Goal: Task Accomplishment & Management: Complete application form

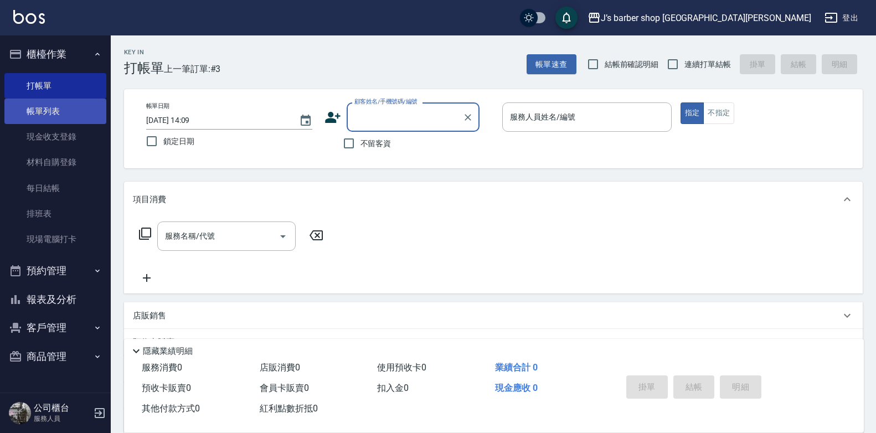
click at [52, 114] on link "帳單列表" at bounding box center [55, 111] width 102 height 25
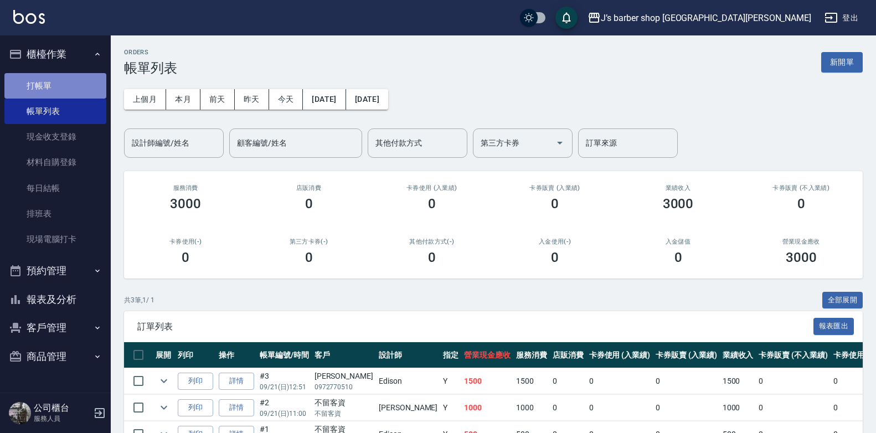
click at [55, 86] on link "打帳單" at bounding box center [55, 85] width 102 height 25
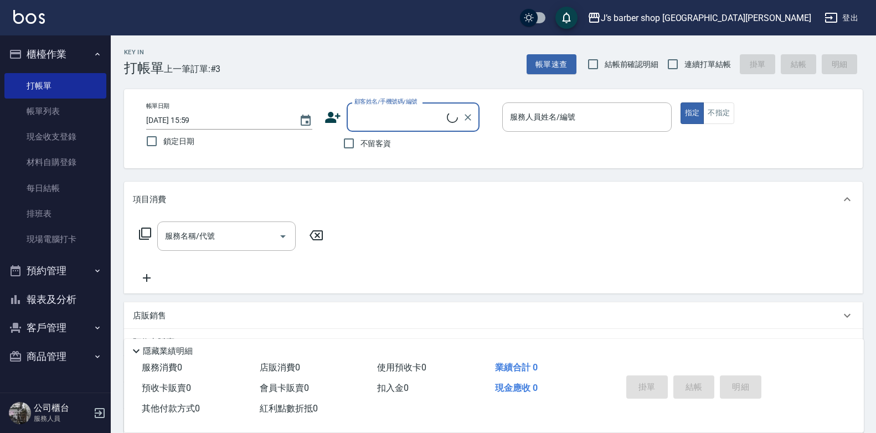
click at [78, 110] on link "帳單列表" at bounding box center [55, 111] width 102 height 25
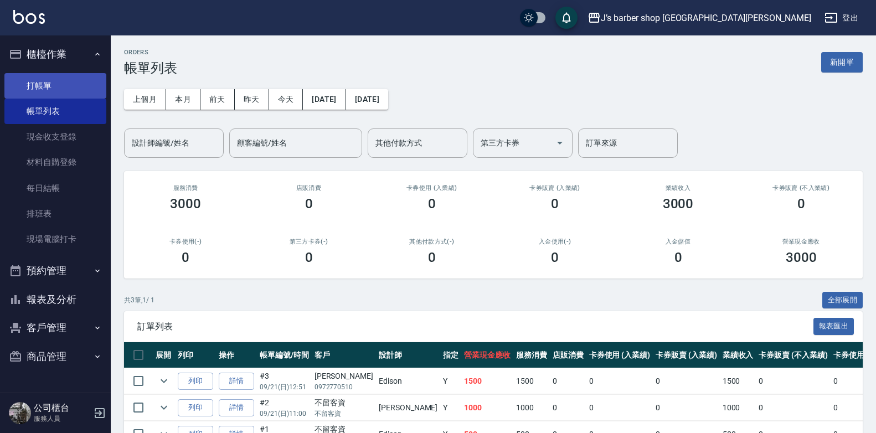
click at [84, 88] on link "打帳單" at bounding box center [55, 85] width 102 height 25
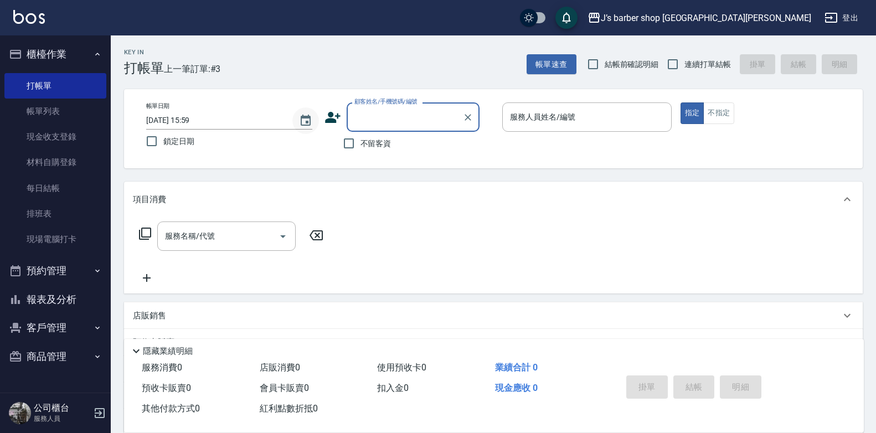
click at [311, 118] on icon "Choose date, selected date is 2025-09-21" at bounding box center [305, 120] width 13 height 13
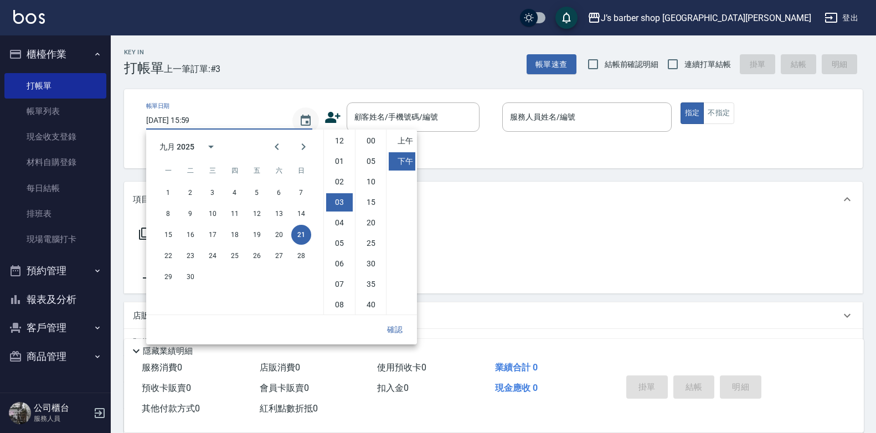
scroll to position [61, 0]
click at [339, 162] on li "04" at bounding box center [339, 161] width 27 height 18
click at [343, 163] on li "01" at bounding box center [339, 161] width 27 height 18
click at [341, 146] on li "12" at bounding box center [339, 141] width 27 height 18
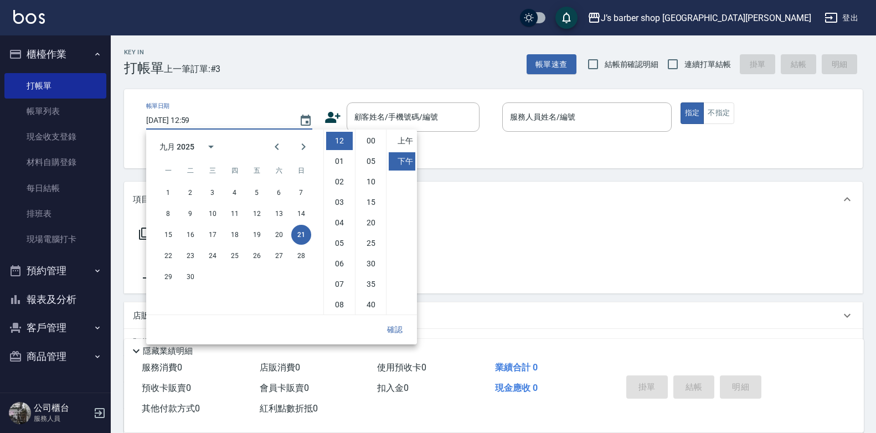
click at [341, 170] on ul "12 01 02 03 04 05 06 07 08 09 10 11" at bounding box center [339, 222] width 31 height 185
click at [345, 167] on li "01" at bounding box center [339, 161] width 27 height 18
click at [364, 144] on li "00" at bounding box center [371, 141] width 27 height 18
type input "2025/09/21 13:00"
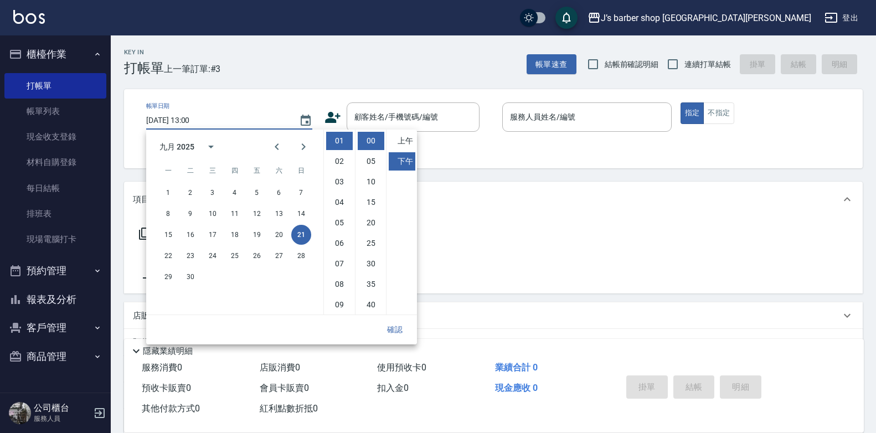
click at [397, 324] on button "確認" at bounding box center [394, 329] width 35 height 20
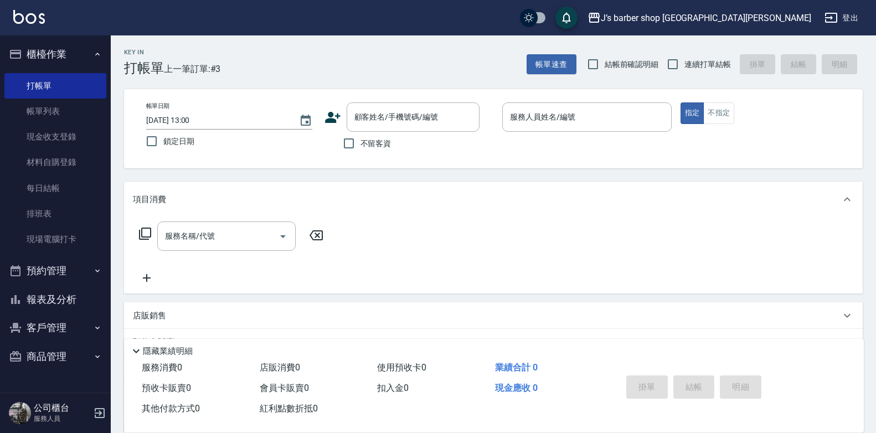
click at [379, 143] on span "不留客資" at bounding box center [375, 144] width 31 height 12
click at [360, 143] on input "不留客資" at bounding box center [348, 143] width 23 height 23
checkbox input "true"
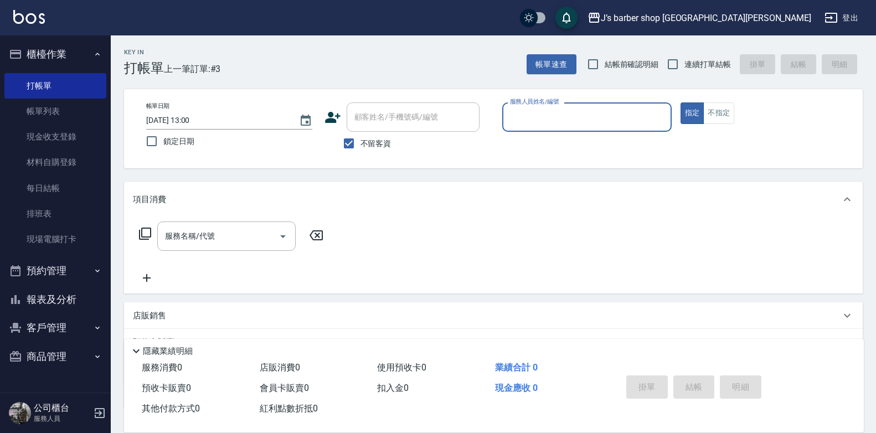
click at [519, 111] on input "服務人員姓名/編號" at bounding box center [586, 116] width 159 height 19
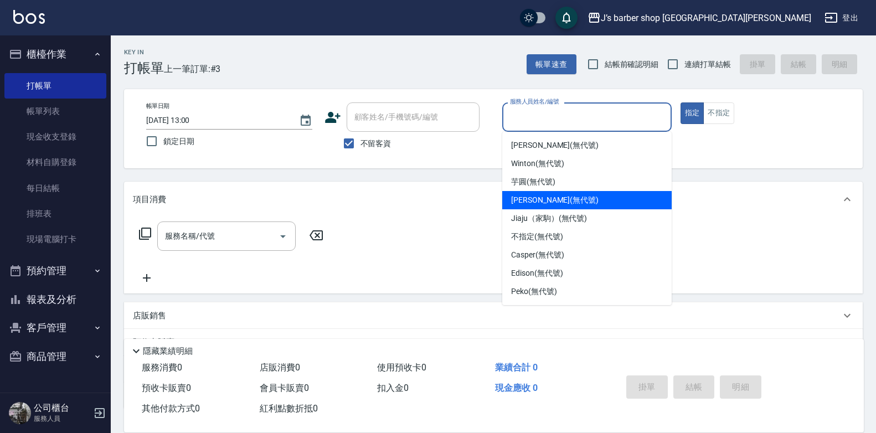
click at [524, 194] on div "KENNY (無代號)" at bounding box center [586, 200] width 169 height 18
type input "KENNY(無代號)"
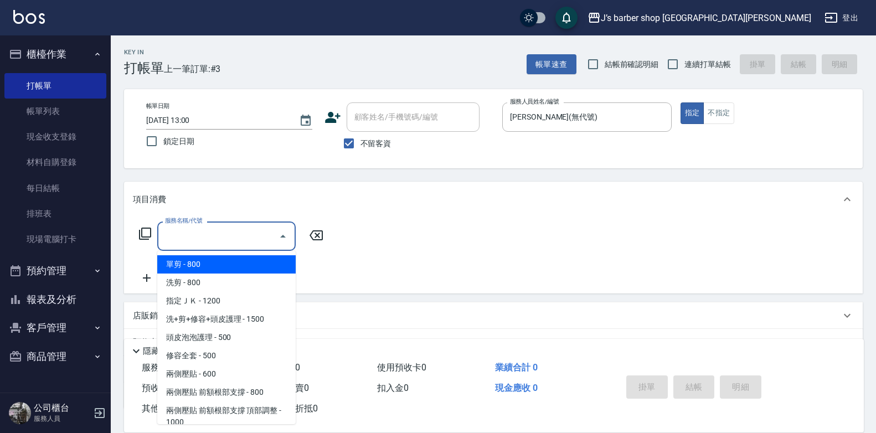
click at [235, 232] on input "服務名稱/代號" at bounding box center [218, 235] width 112 height 19
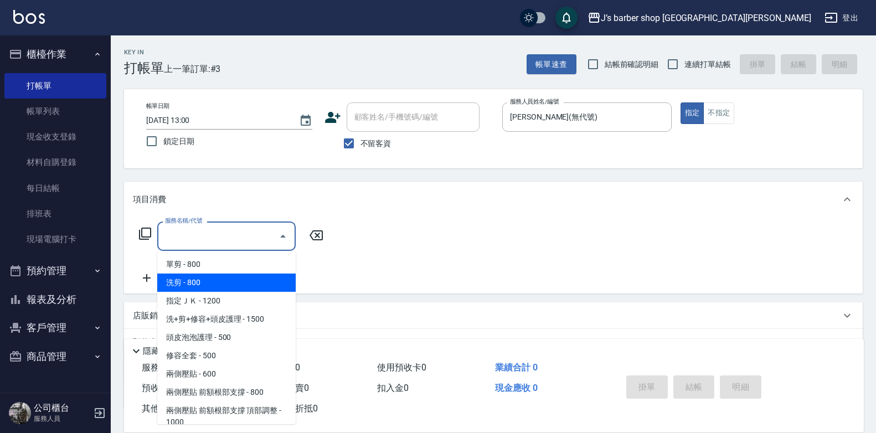
click at [216, 277] on span "洗剪 - 800" at bounding box center [226, 282] width 138 height 18
type input "洗剪(101)"
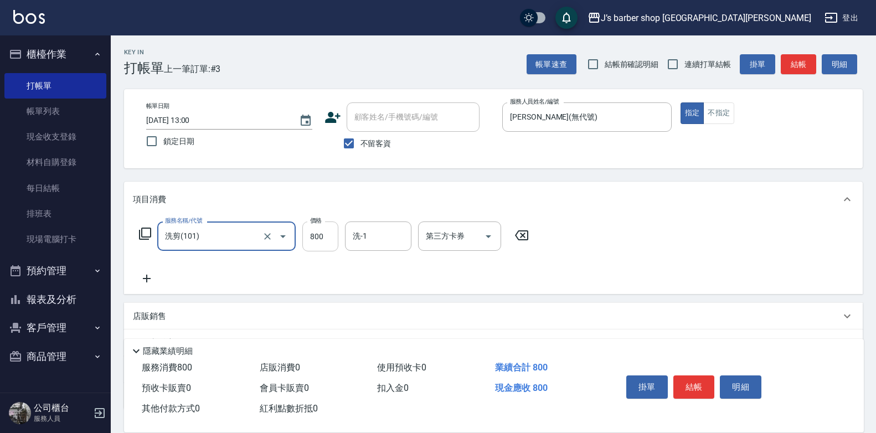
click at [326, 240] on input "800" at bounding box center [320, 236] width 36 height 30
type input "1200"
click at [365, 232] on input "洗-1" at bounding box center [378, 235] width 56 height 19
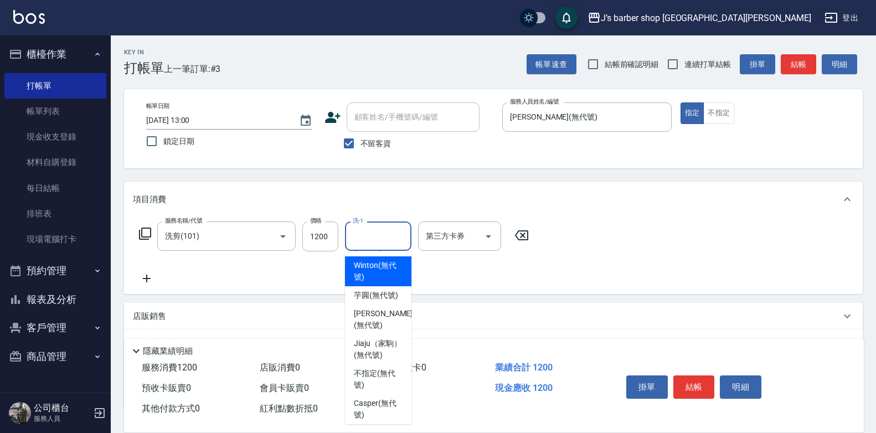
scroll to position [55, 0]
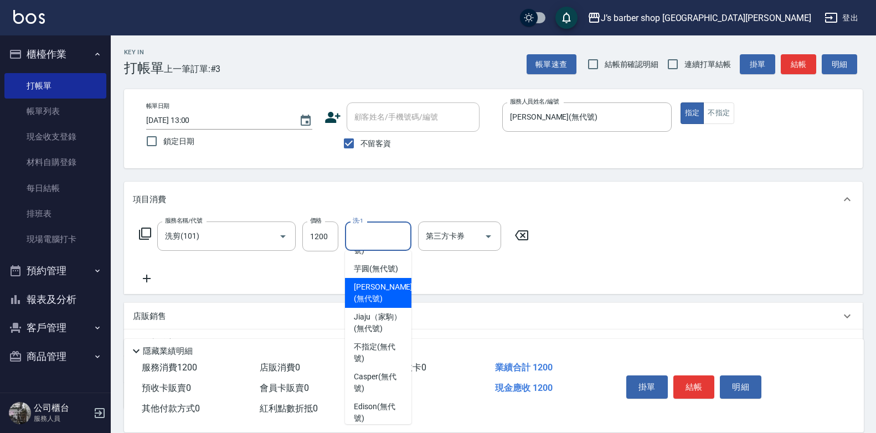
click at [370, 299] on span "KENNY (無代號)" at bounding box center [383, 292] width 59 height 23
type input "KENNY(無代號)"
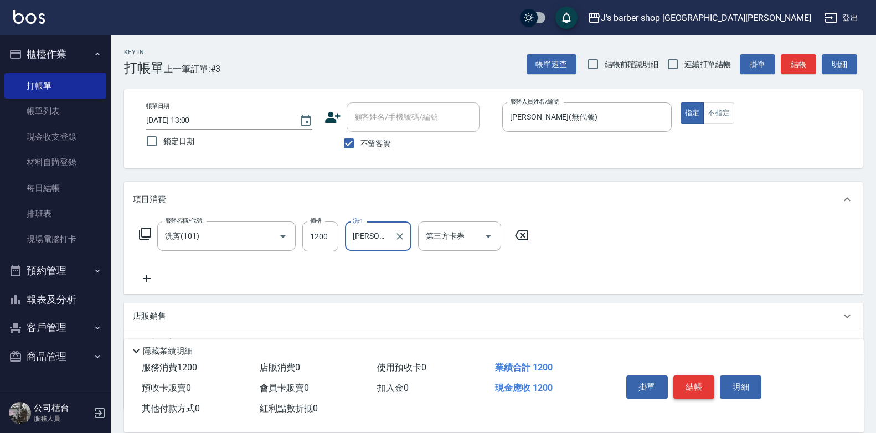
click at [685, 384] on button "結帳" at bounding box center [694, 386] width 42 height 23
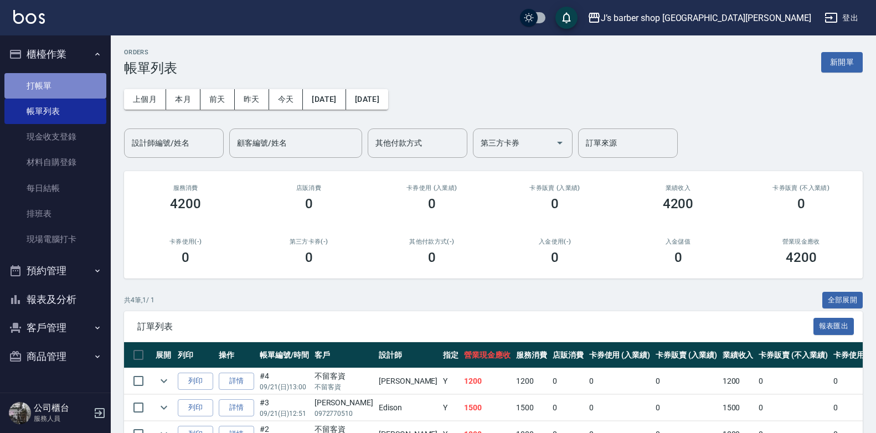
click at [53, 85] on link "打帳單" at bounding box center [55, 85] width 102 height 25
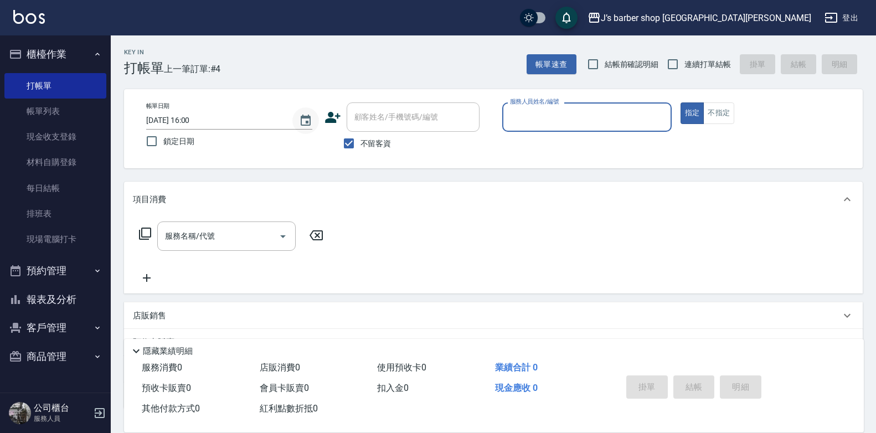
click at [304, 118] on icon "Choose date, selected date is 2025-09-21" at bounding box center [306, 120] width 10 height 11
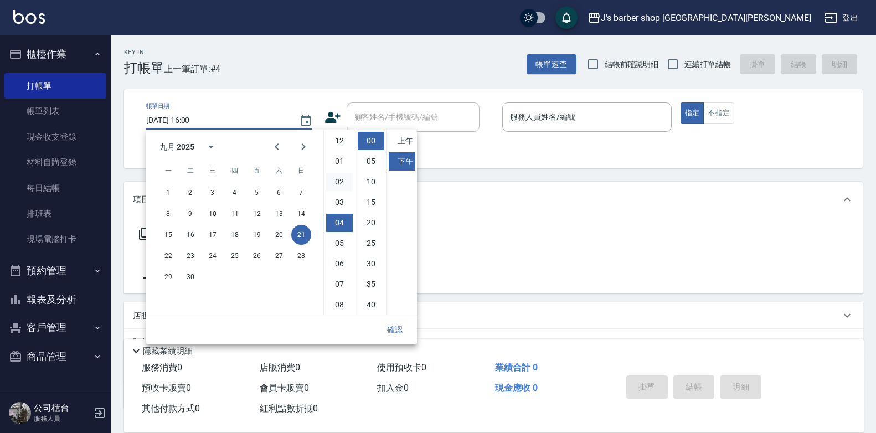
click at [341, 183] on li "02" at bounding box center [339, 182] width 27 height 18
type input "2025/09/21 14:00"
drag, startPoint x: 395, startPoint y: 330, endPoint x: 410, endPoint y: 318, distance: 18.9
click at [397, 330] on button "確認" at bounding box center [394, 329] width 35 height 20
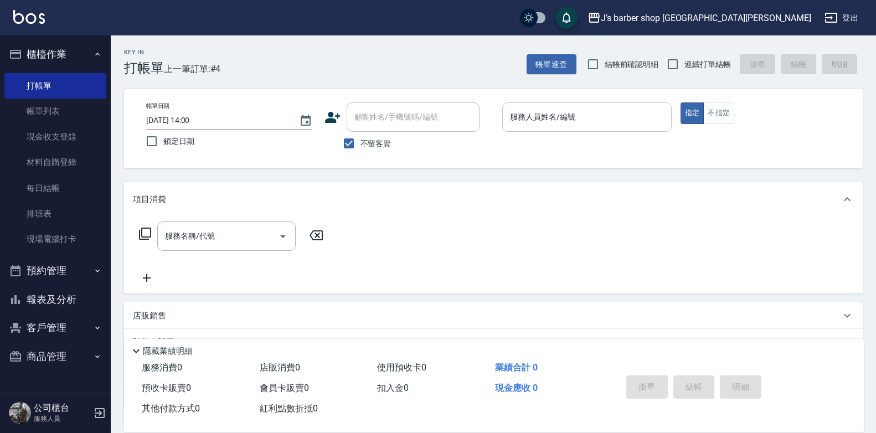
click at [562, 123] on input "服務人員姓名/編號" at bounding box center [586, 116] width 159 height 19
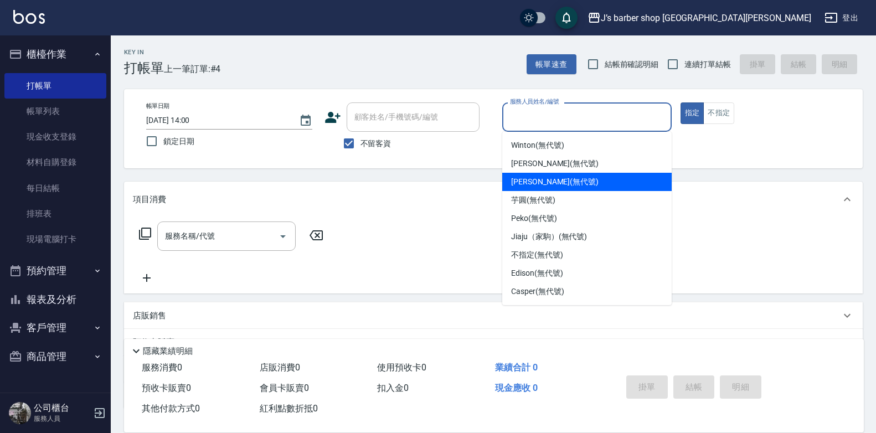
click at [542, 188] on div "KENNY (無代號)" at bounding box center [586, 182] width 169 height 18
type input "KENNY(無代號)"
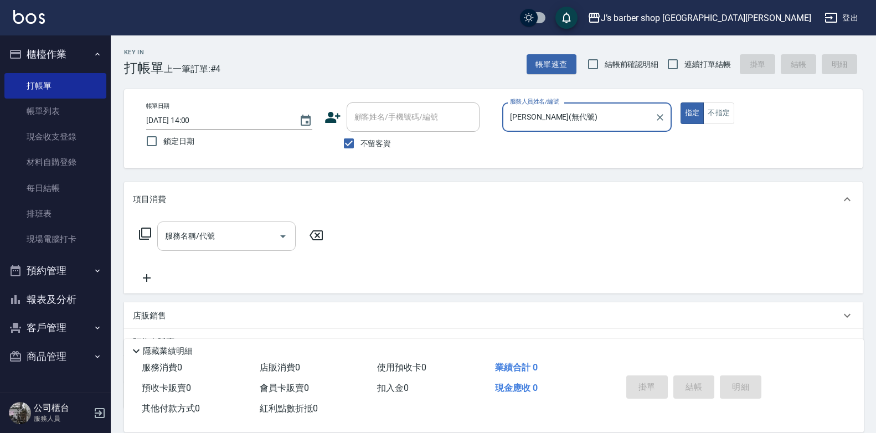
click at [206, 249] on div "服務名稱/代號" at bounding box center [226, 235] width 138 height 29
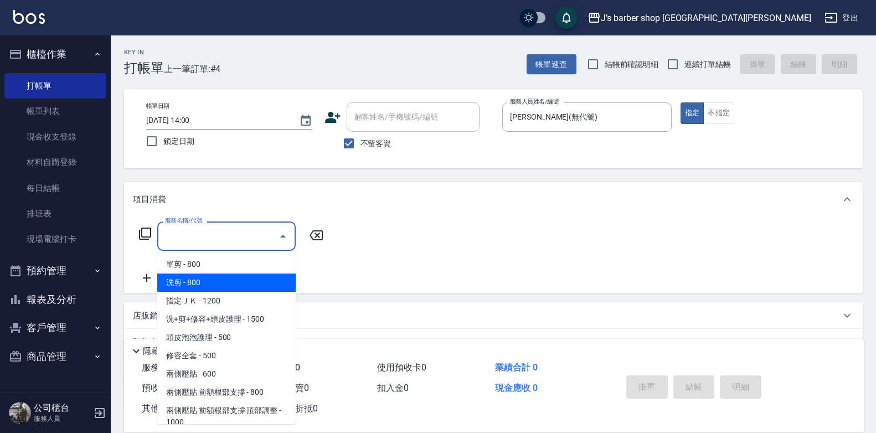
click at [200, 282] on span "洗剪 - 800" at bounding box center [226, 282] width 138 height 18
type input "洗剪(101)"
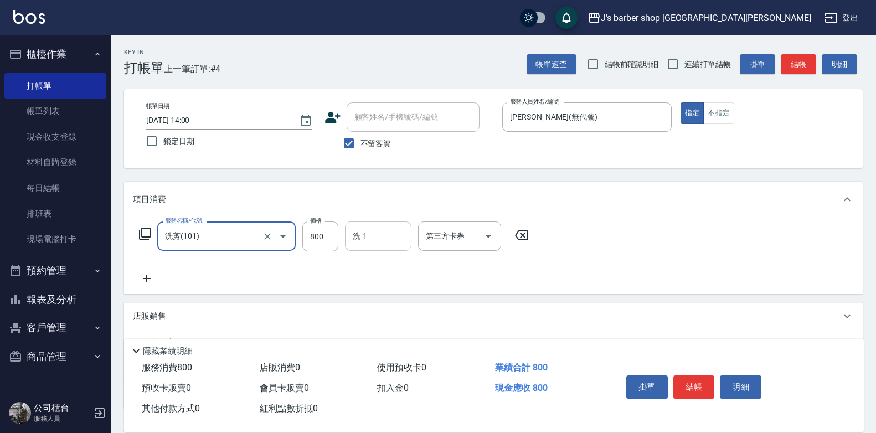
click at [357, 242] on input "洗-1" at bounding box center [378, 235] width 56 height 19
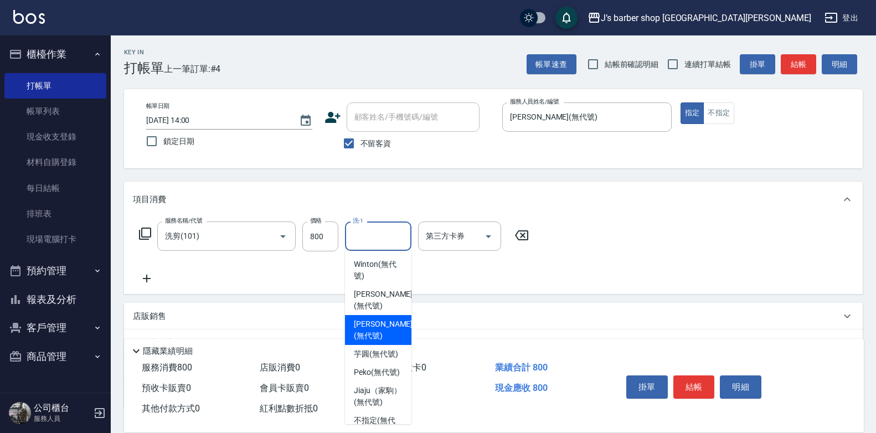
click at [371, 325] on span "KENNY (無代號)" at bounding box center [383, 329] width 59 height 23
type input "KENNY(無代號)"
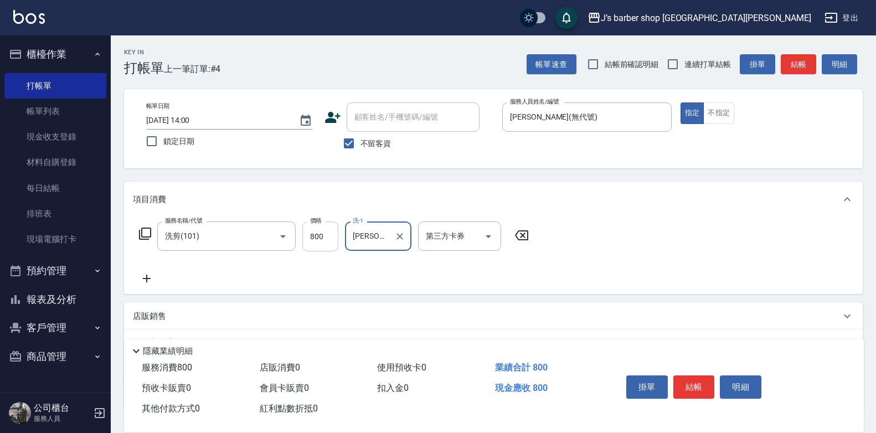
click at [330, 232] on input "800" at bounding box center [320, 236] width 36 height 30
type input "1500"
click at [685, 381] on button "結帳" at bounding box center [694, 386] width 42 height 23
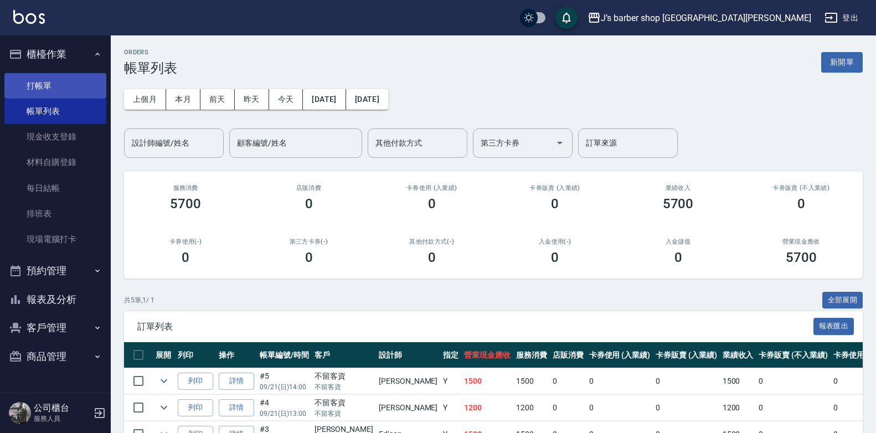
click at [46, 77] on link "打帳單" at bounding box center [55, 85] width 102 height 25
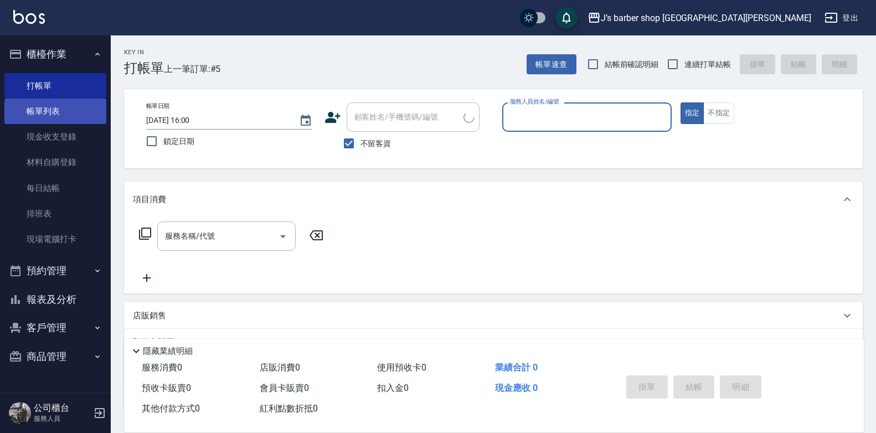
click at [53, 117] on link "帳單列表" at bounding box center [55, 111] width 102 height 25
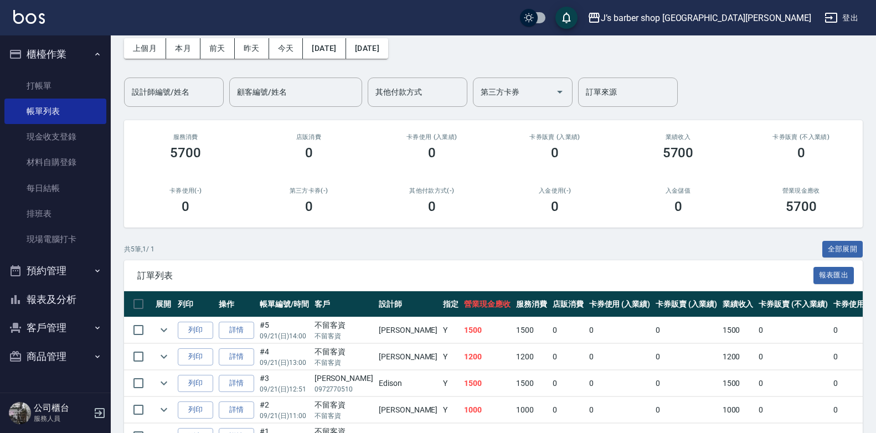
scroll to position [120, 0]
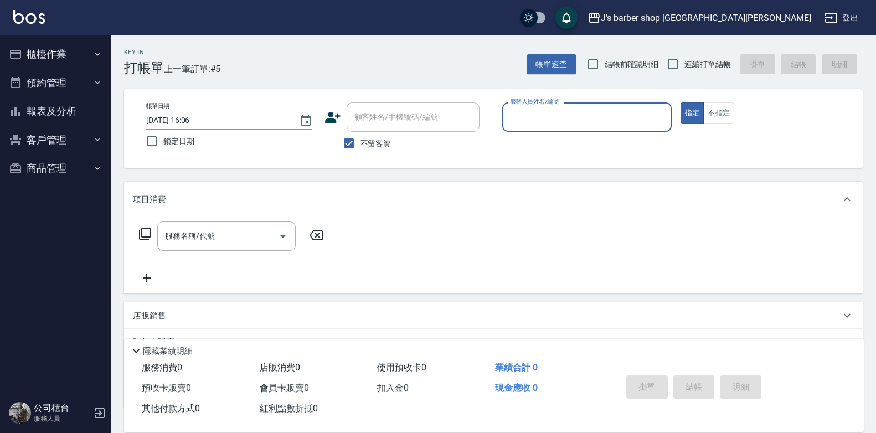
click at [192, 117] on input "[DATE] 16:06" at bounding box center [217, 120] width 142 height 18
type input "[DATE] 01:06"
drag, startPoint x: 491, startPoint y: 110, endPoint x: 576, endPoint y: 136, distance: 88.6
click at [492, 110] on div "顧客姓名/手機號碼/編號 顧客姓名/手機號碼/編號" at bounding box center [408, 116] width 169 height 29
click at [578, 136] on p at bounding box center [586, 138] width 169 height 12
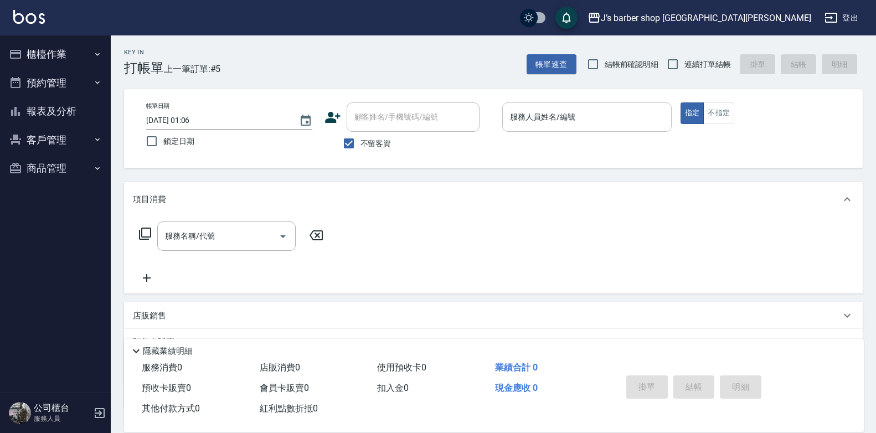
click at [584, 110] on input "服務人員姓名/編號" at bounding box center [586, 116] width 159 height 19
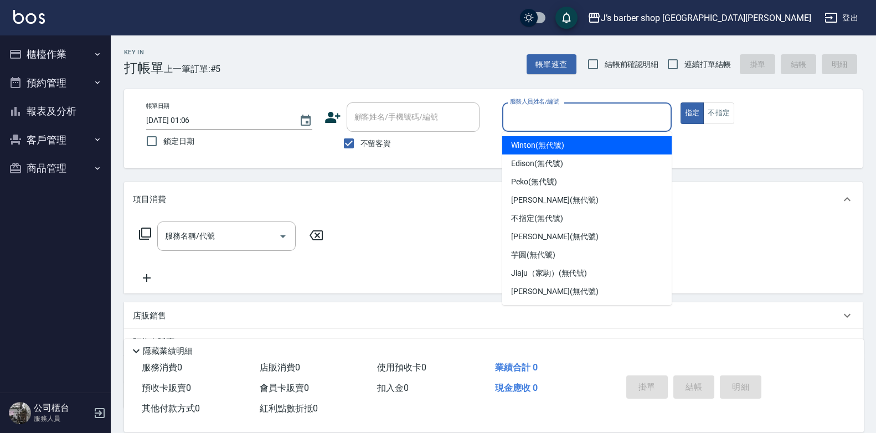
click at [567, 147] on div "Winton (無代號)" at bounding box center [586, 145] width 169 height 18
type input "Winton(無代號)"
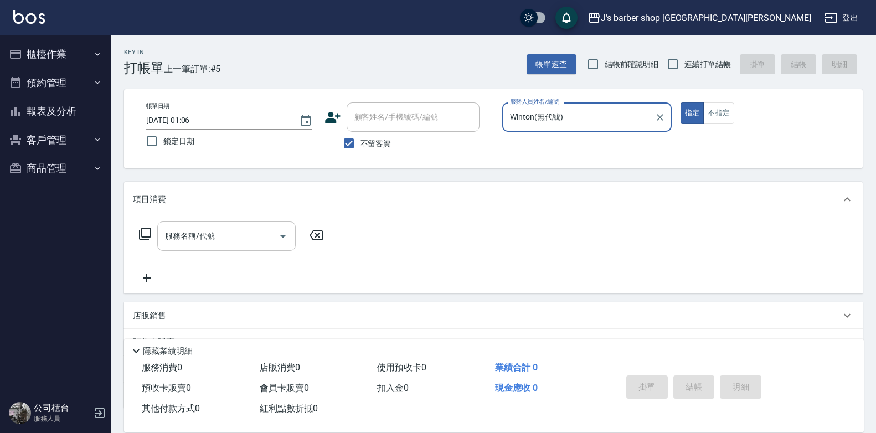
click at [232, 234] on input "服務名稱/代號" at bounding box center [218, 235] width 112 height 19
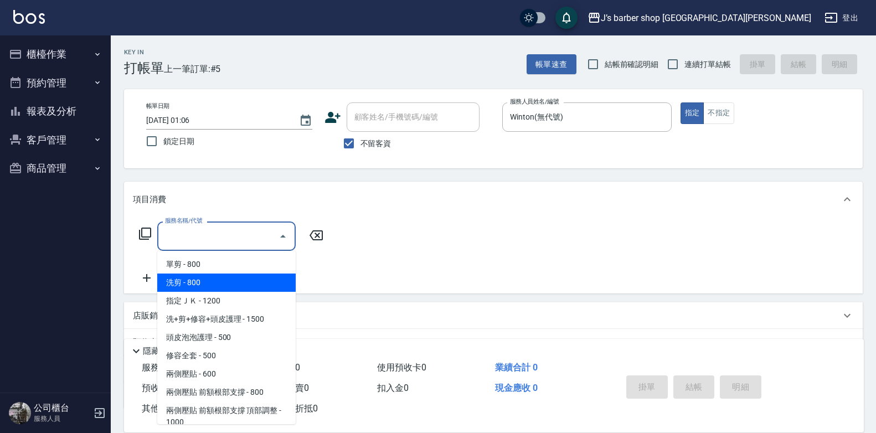
click at [219, 276] on span "洗剪 - 800" at bounding box center [226, 282] width 138 height 18
type input "洗剪(101)"
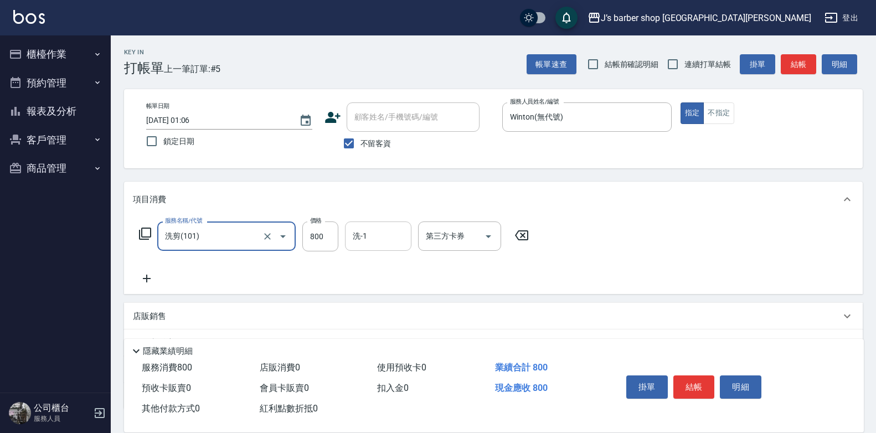
click at [391, 223] on div "洗-1" at bounding box center [378, 235] width 66 height 29
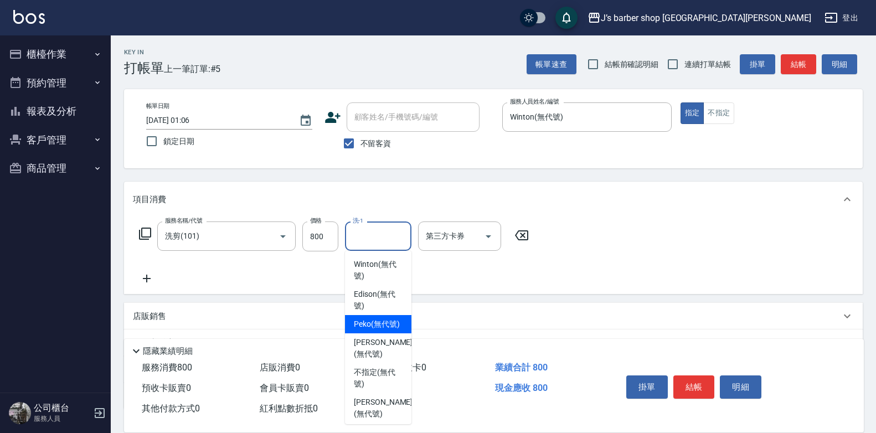
click at [389, 330] on span "Peko (無代號)" at bounding box center [377, 324] width 46 height 12
type input "Peko(無代號)"
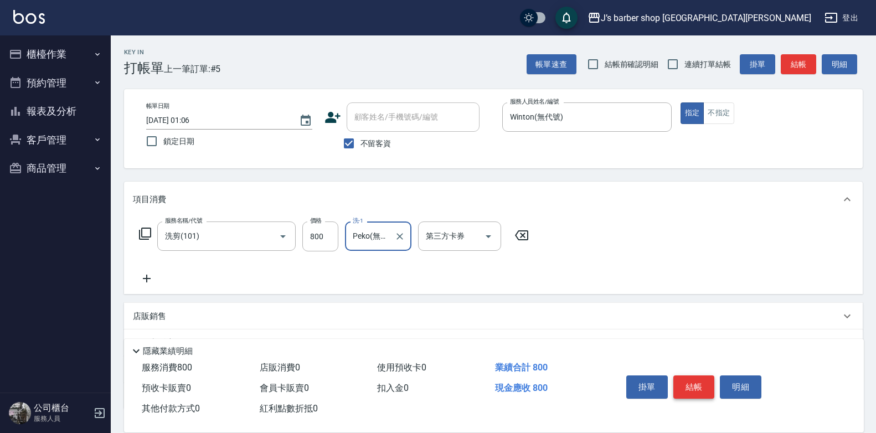
click at [699, 385] on button "結帳" at bounding box center [694, 386] width 42 height 23
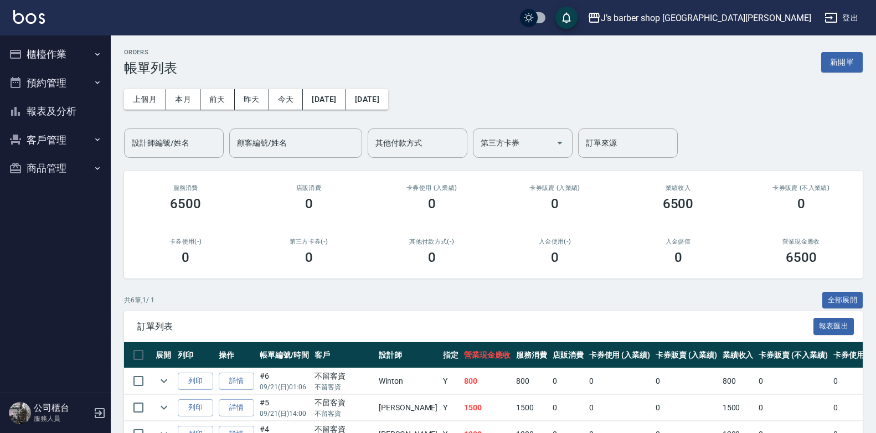
click at [84, 54] on button "櫃檯作業" at bounding box center [55, 54] width 102 height 29
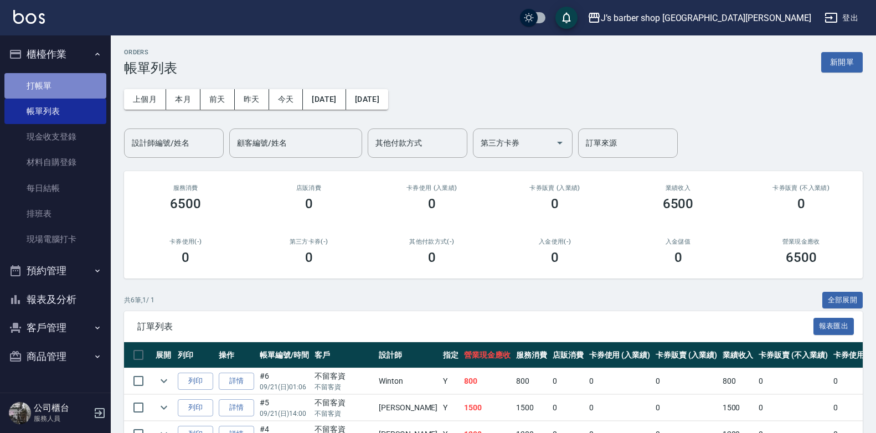
click at [76, 79] on link "打帳單" at bounding box center [55, 85] width 102 height 25
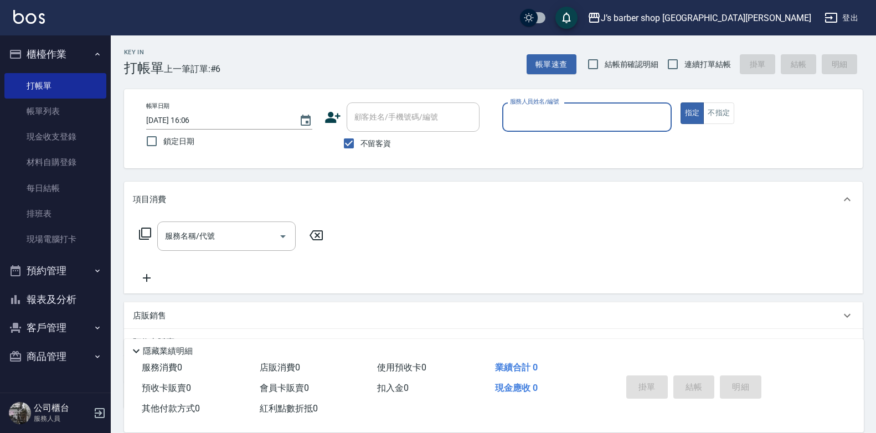
click at [195, 118] on input "[DATE] 16:06" at bounding box center [217, 120] width 142 height 18
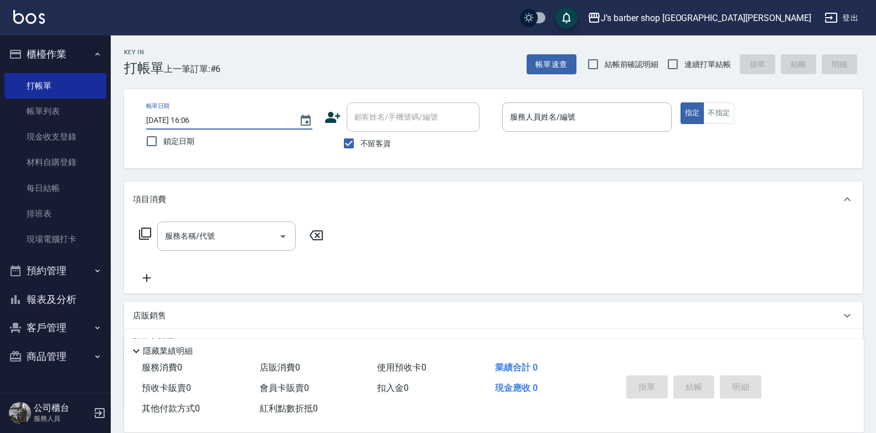
type input "[DATE] 02:06"
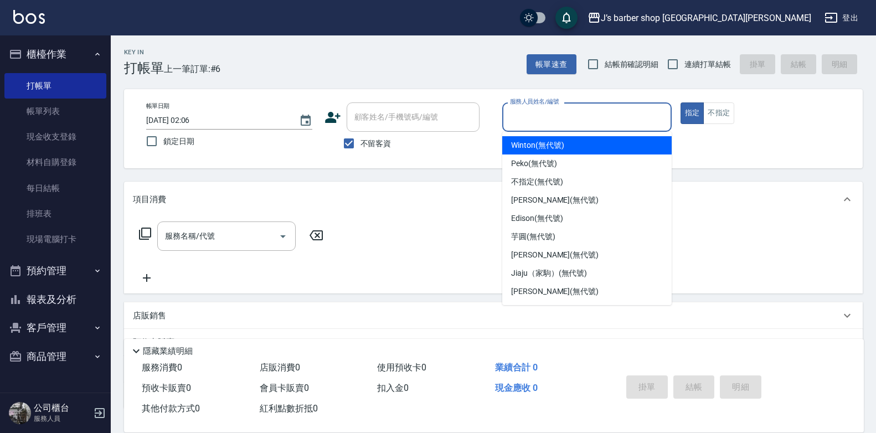
click at [548, 115] on input "服務人員姓名/編號" at bounding box center [586, 116] width 159 height 19
click at [542, 142] on span "Winton (無代號)" at bounding box center [537, 145] width 53 height 12
type input "Winton(無代號)"
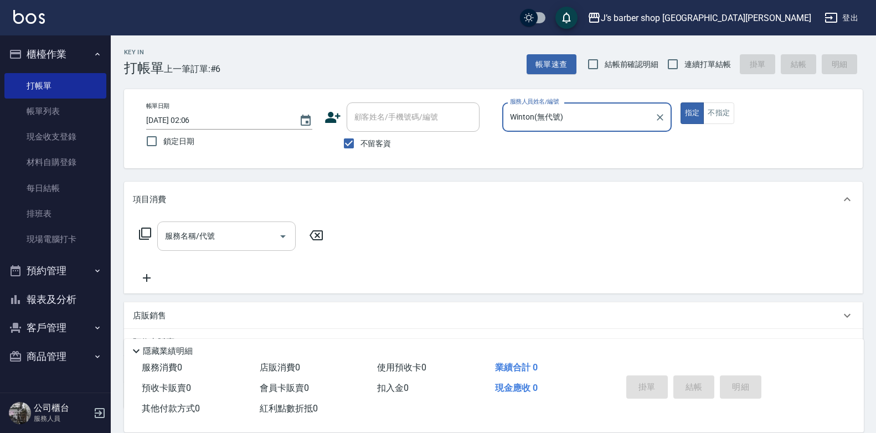
click at [226, 247] on div "服務名稱/代號" at bounding box center [226, 235] width 138 height 29
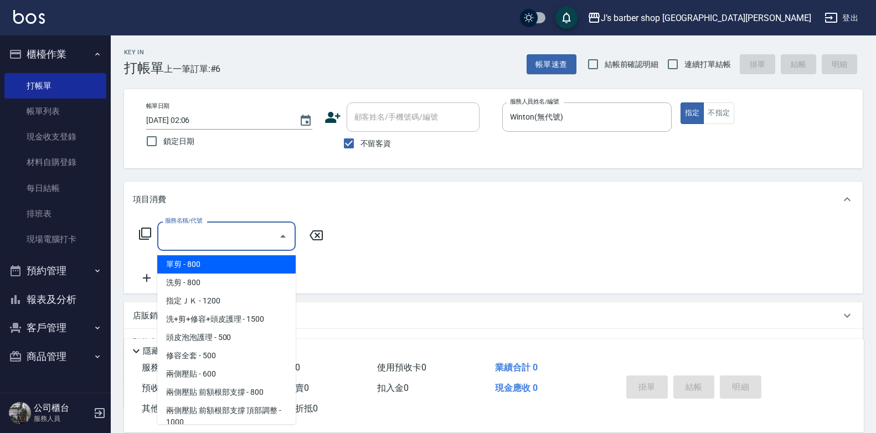
click at [221, 275] on ul "單剪 - 800 洗剪 - 800 指定ＪＫ - 1200 洗+剪+修容+頭皮護理 - 1500 頭皮泡泡護理 - 500 修容全套 - 500 兩側壓貼 -…" at bounding box center [226, 337] width 138 height 173
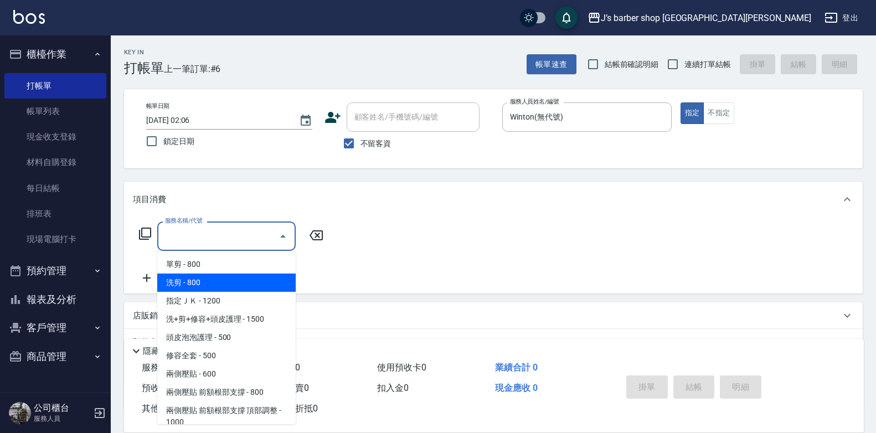
click at [220, 277] on span "洗剪 - 800" at bounding box center [226, 282] width 138 height 18
type input "洗剪(101)"
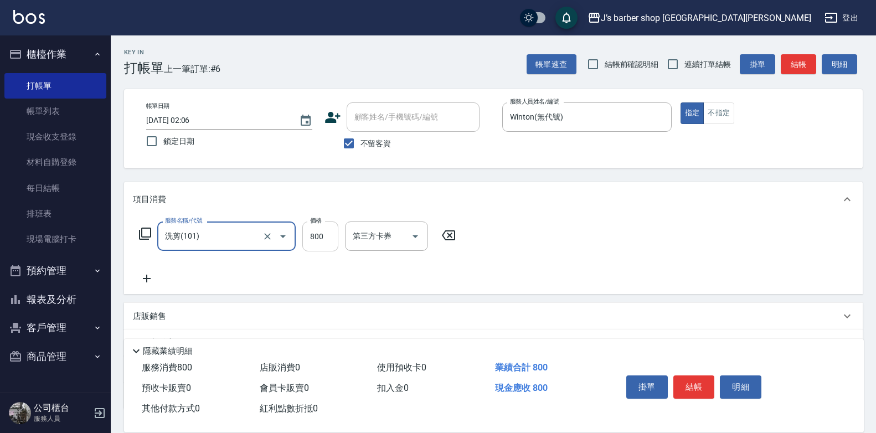
click at [333, 237] on input "800" at bounding box center [320, 236] width 36 height 30
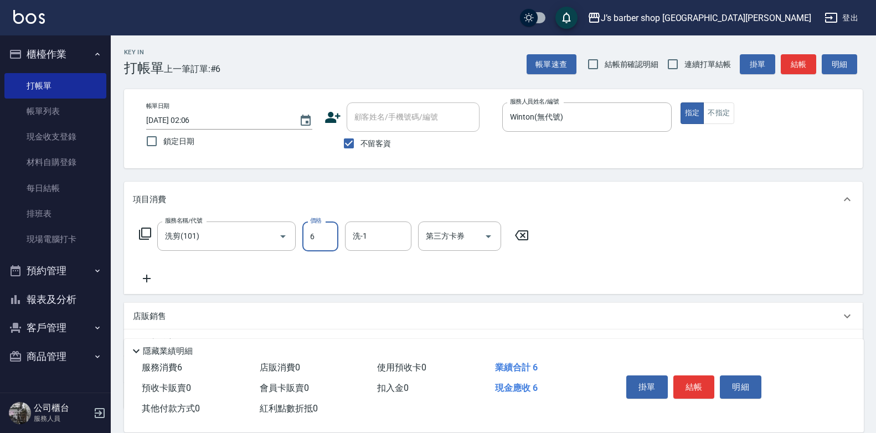
type input "600"
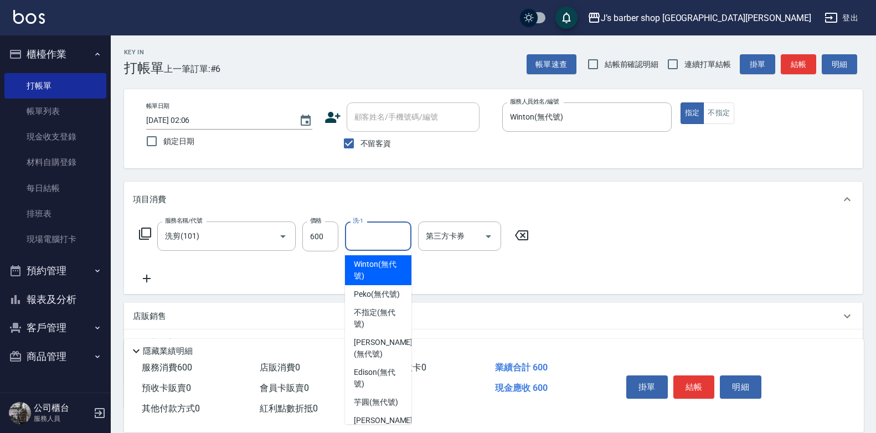
click at [377, 244] on input "洗-1" at bounding box center [378, 235] width 56 height 19
click at [384, 263] on span "Winton (無代號)" at bounding box center [378, 269] width 49 height 23
type input "Winton(無代號)"
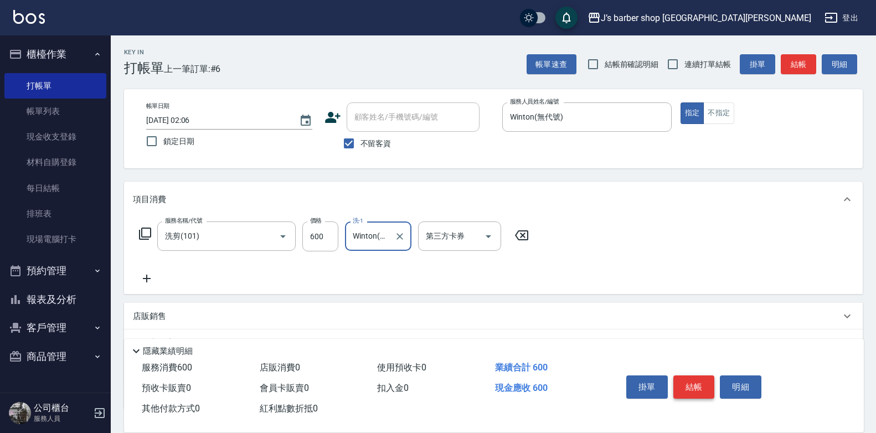
click at [695, 381] on button "結帳" at bounding box center [694, 386] width 42 height 23
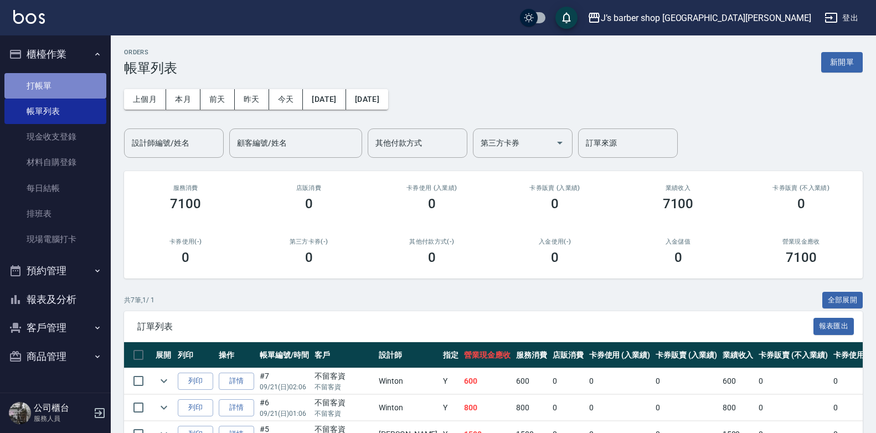
click at [87, 80] on link "打帳單" at bounding box center [55, 85] width 102 height 25
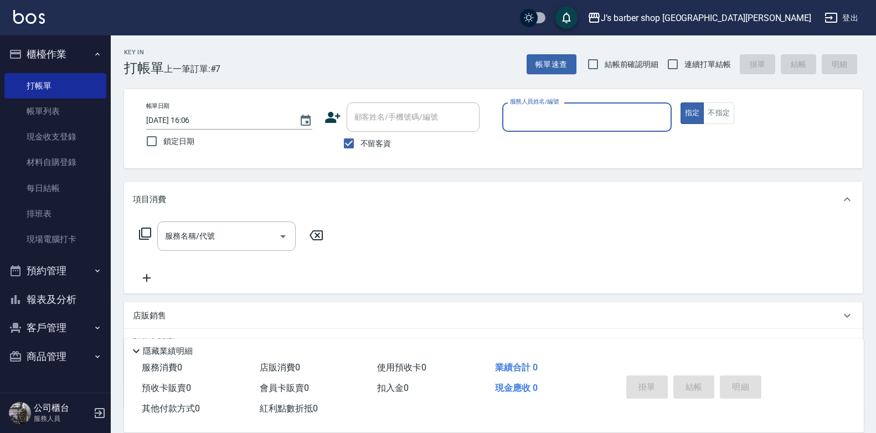
click at [197, 122] on input "[DATE] 16:06" at bounding box center [217, 120] width 142 height 18
type input "[DATE] 03:06"
click at [559, 119] on input "服務人員姓名/編號" at bounding box center [586, 116] width 159 height 19
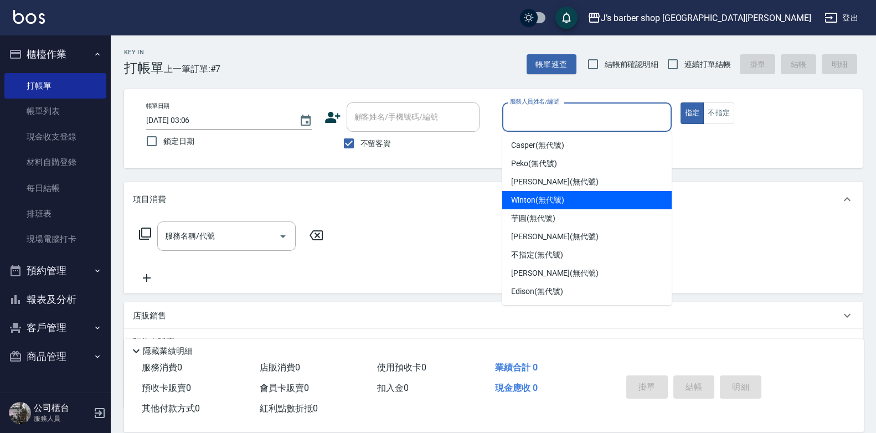
click at [532, 200] on span "Winton (無代號)" at bounding box center [537, 200] width 53 height 12
type input "Winton(無代號)"
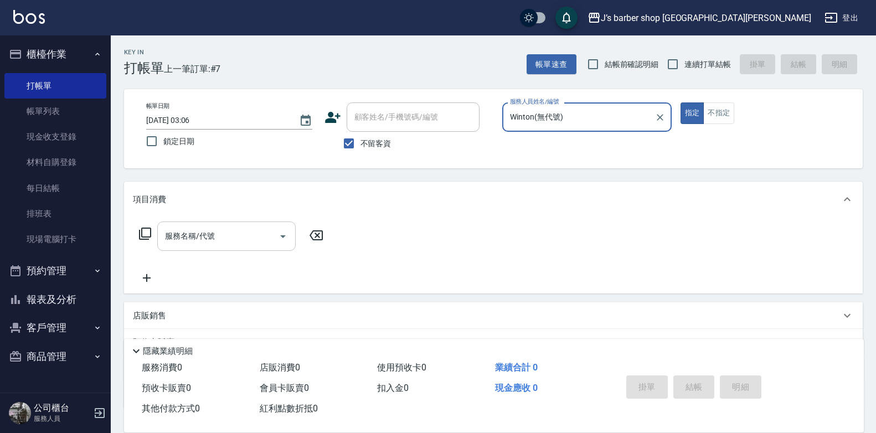
click at [275, 249] on div at bounding box center [282, 235] width 17 height 29
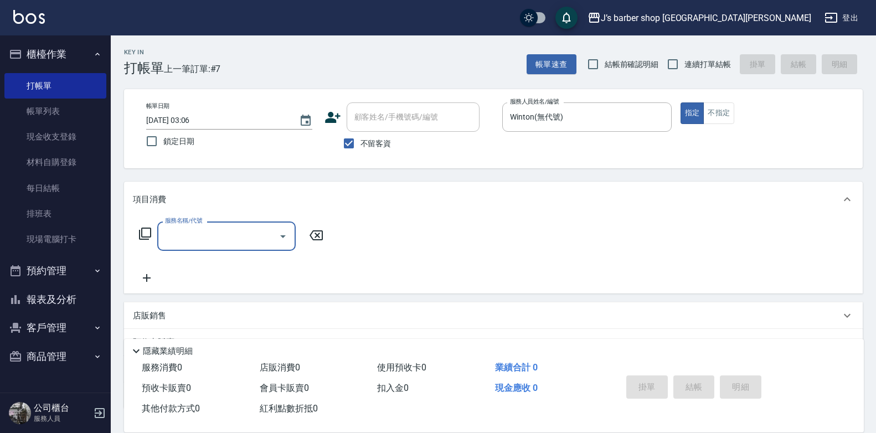
click at [265, 245] on input "服務名稱/代號" at bounding box center [218, 235] width 112 height 19
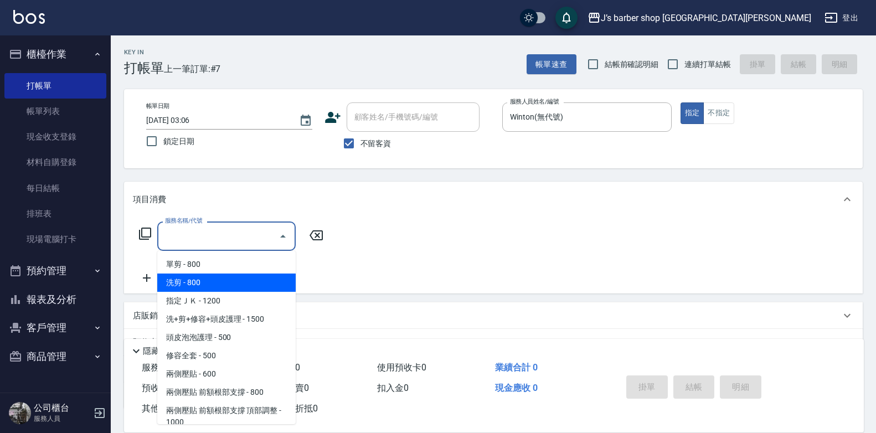
click at [237, 279] on span "洗剪 - 800" at bounding box center [226, 282] width 138 height 18
type input "洗剪(101)"
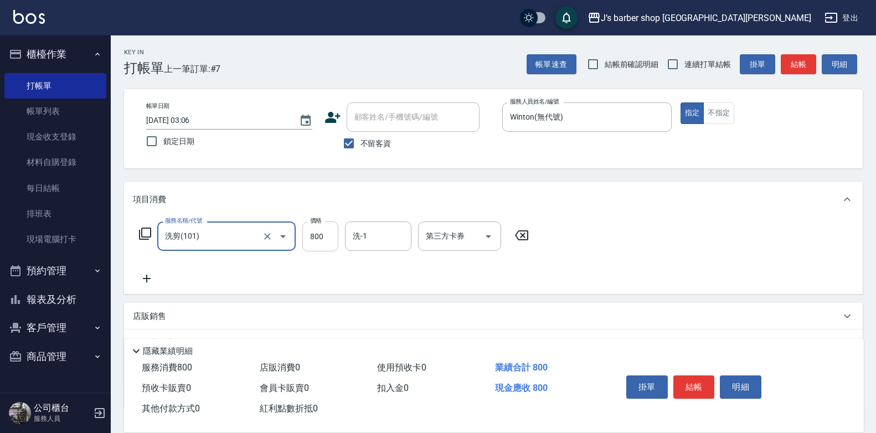
click at [321, 228] on input "800" at bounding box center [320, 236] width 36 height 30
click at [386, 238] on input "洗-1" at bounding box center [378, 235] width 56 height 19
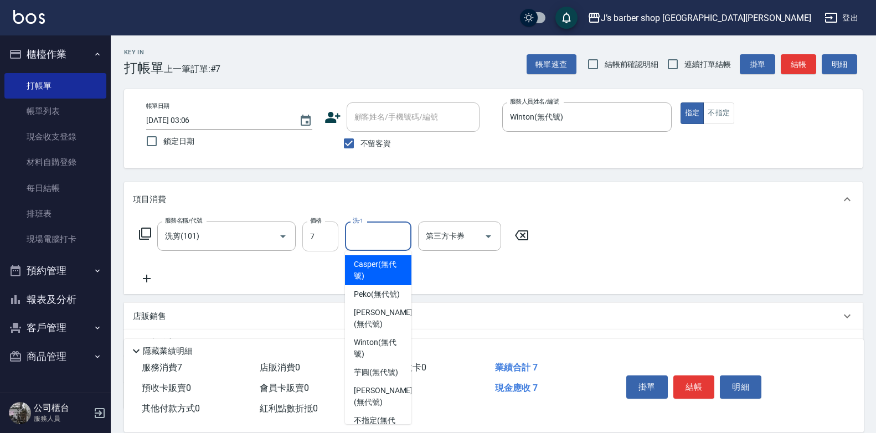
click at [335, 244] on input "7" at bounding box center [320, 236] width 36 height 30
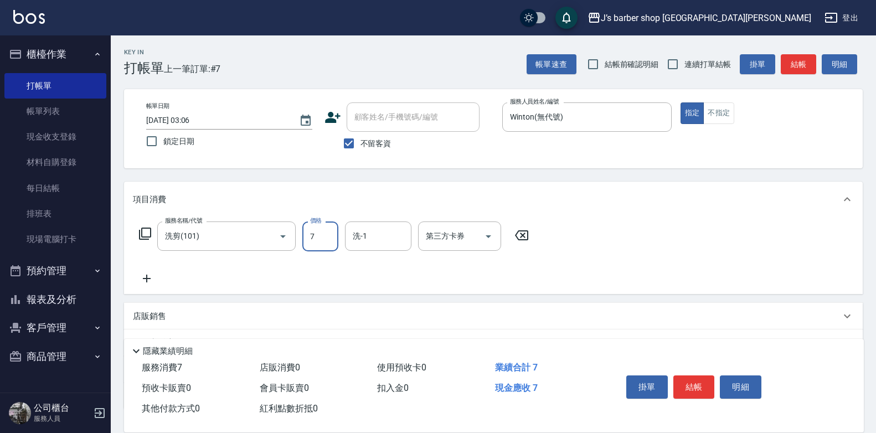
type input "700"
click at [375, 232] on input "洗-1" at bounding box center [378, 235] width 56 height 19
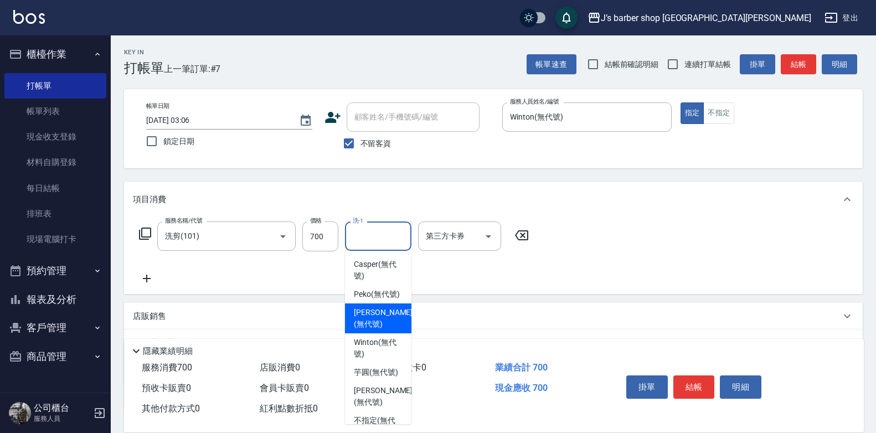
click at [380, 349] on span "Winton (無代號)" at bounding box center [378, 348] width 49 height 23
type input "Winton(無代號)"
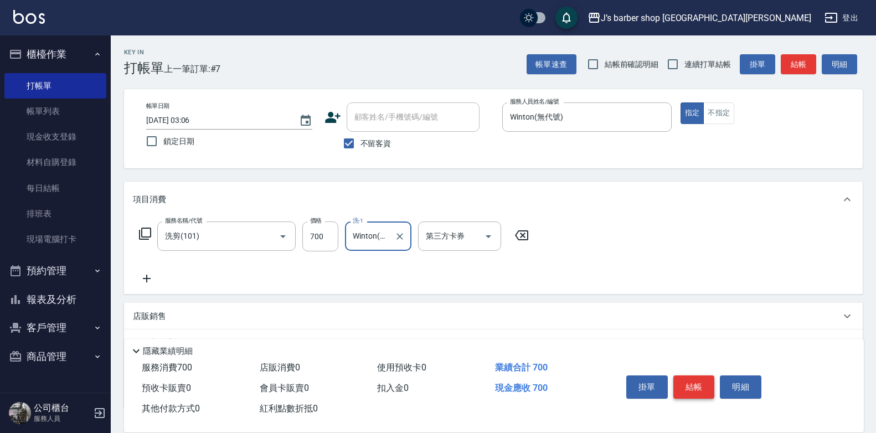
click at [699, 388] on button "結帳" at bounding box center [694, 386] width 42 height 23
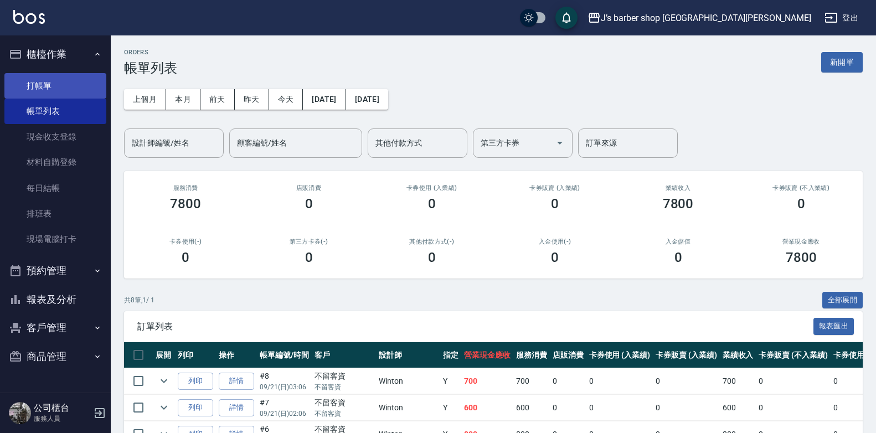
click at [67, 86] on link "打帳單" at bounding box center [55, 85] width 102 height 25
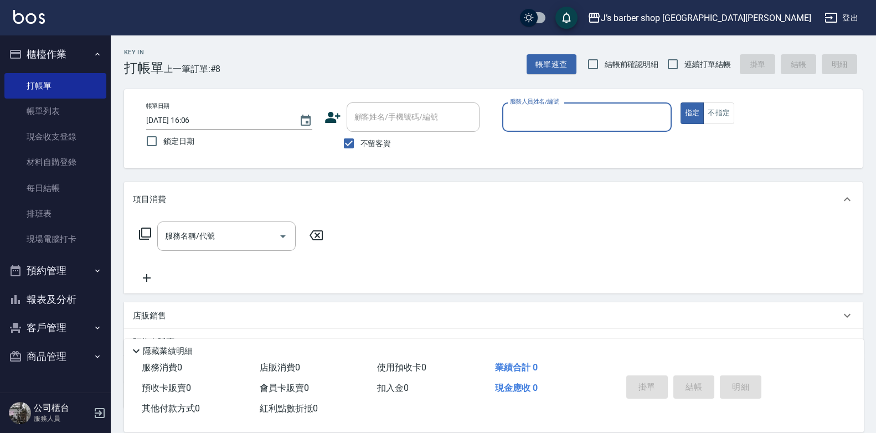
click at [195, 120] on input "[DATE] 16:06" at bounding box center [217, 120] width 142 height 18
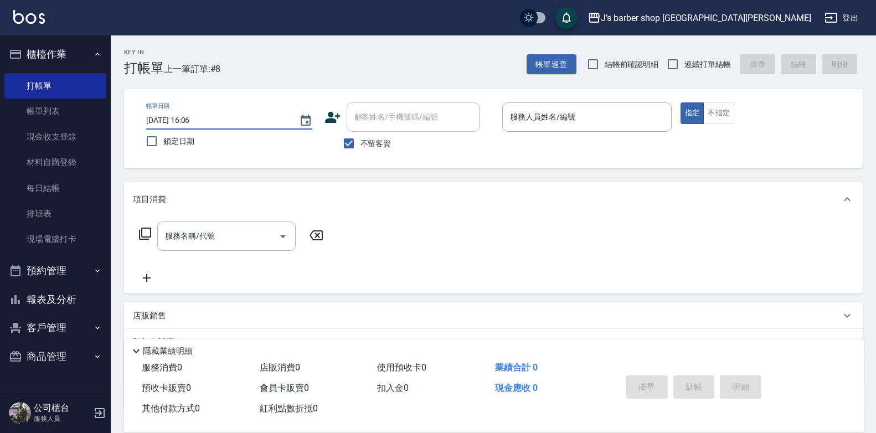
type input "[DATE] 04:06"
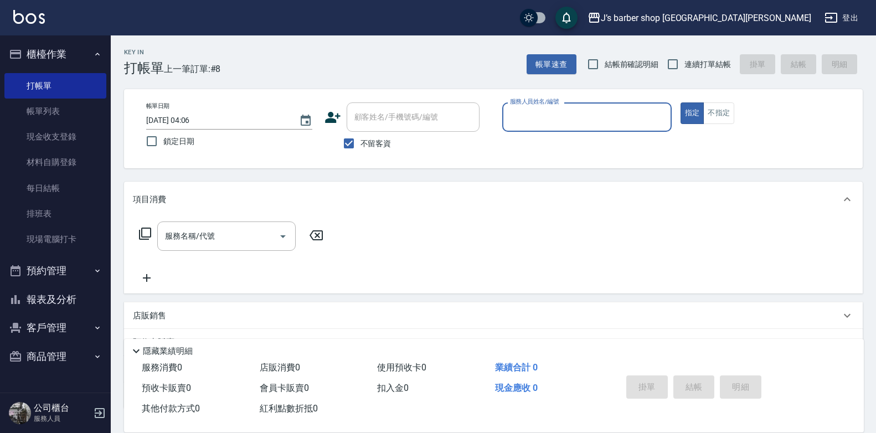
click at [607, 128] on div "服務人員姓名/編號" at bounding box center [586, 116] width 169 height 29
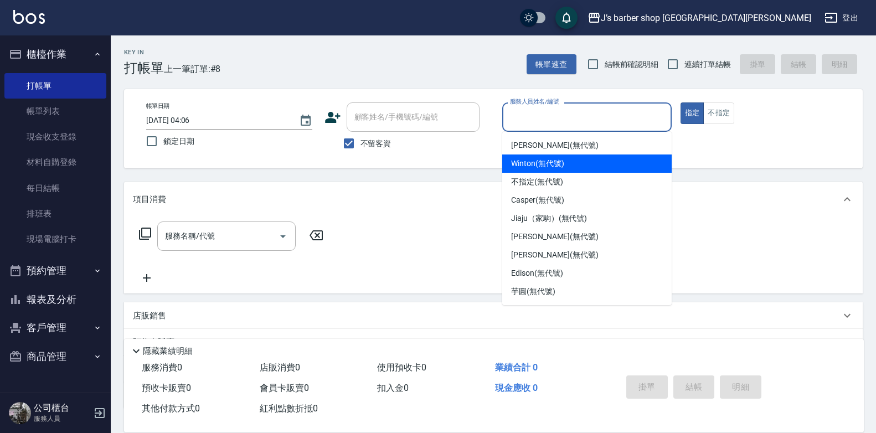
click at [578, 164] on div "Winton (無代號)" at bounding box center [586, 163] width 169 height 18
type input "Winton(無代號)"
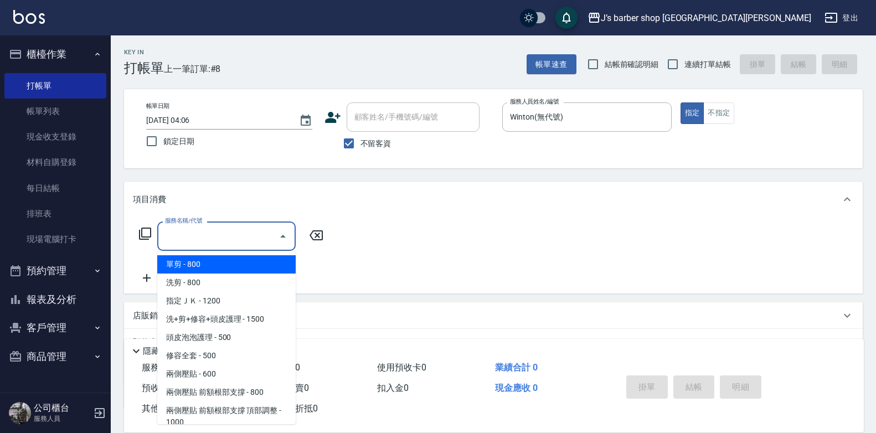
click at [218, 243] on input "服務名稱/代號" at bounding box center [218, 235] width 112 height 19
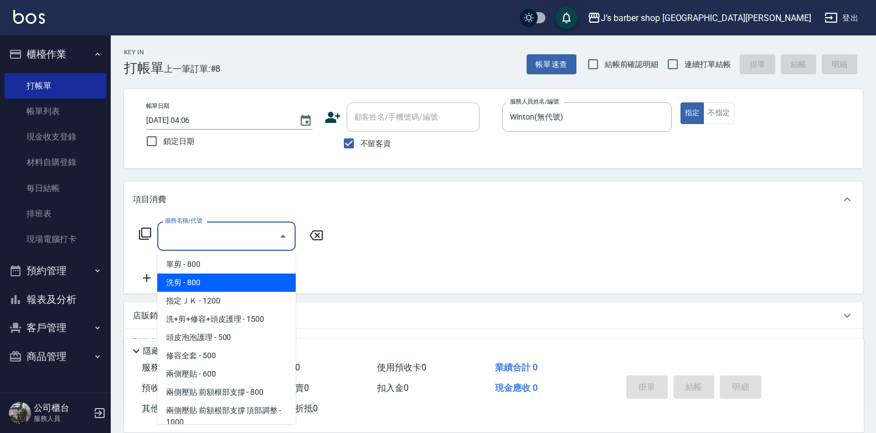
click at [213, 282] on span "洗剪 - 800" at bounding box center [226, 282] width 138 height 18
type input "洗剪(101)"
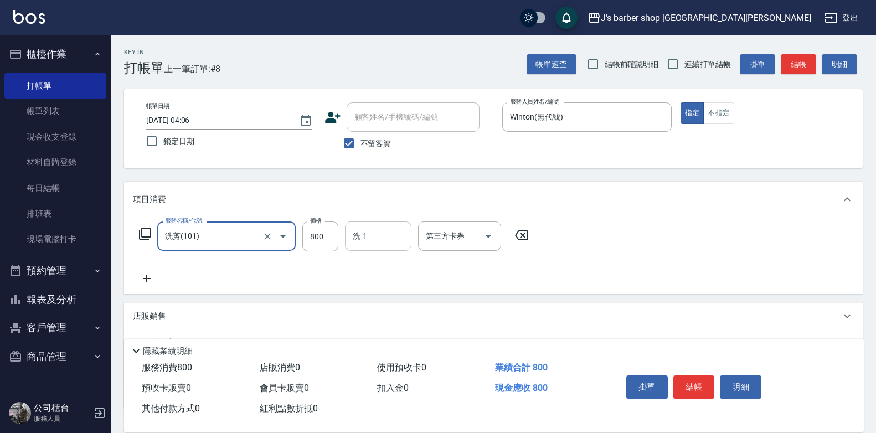
click at [364, 237] on input "洗-1" at bounding box center [378, 235] width 56 height 19
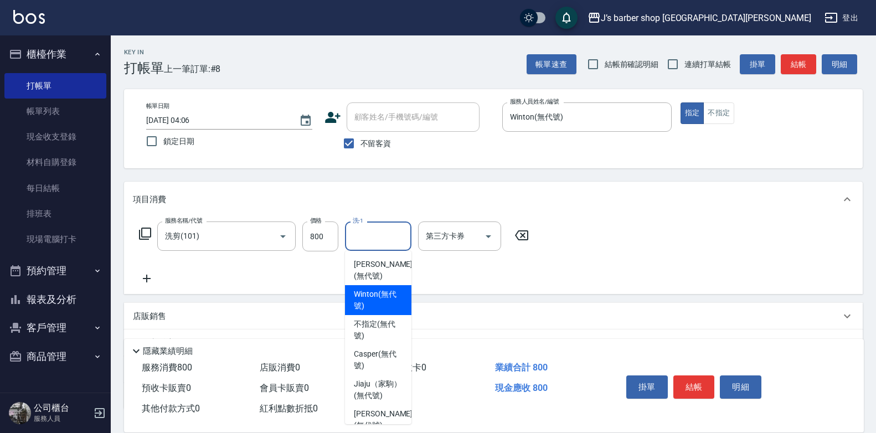
click at [379, 298] on span "Winton (無代號)" at bounding box center [378, 299] width 49 height 23
type input "Winton(無代號)"
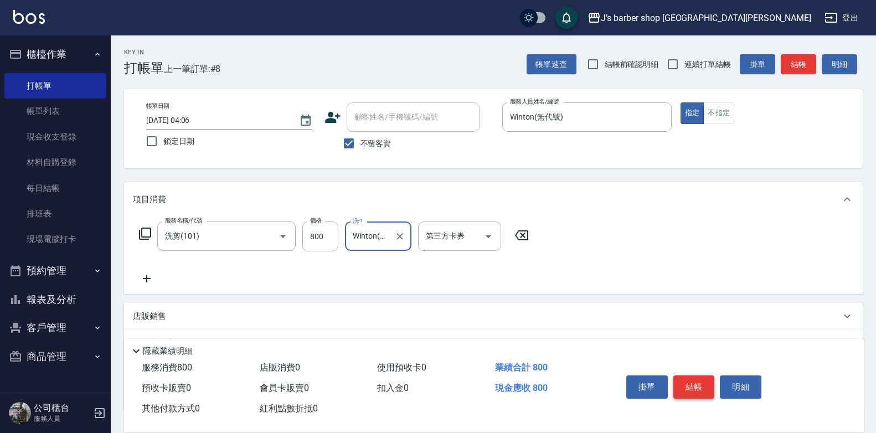
click at [681, 377] on button "結帳" at bounding box center [694, 386] width 42 height 23
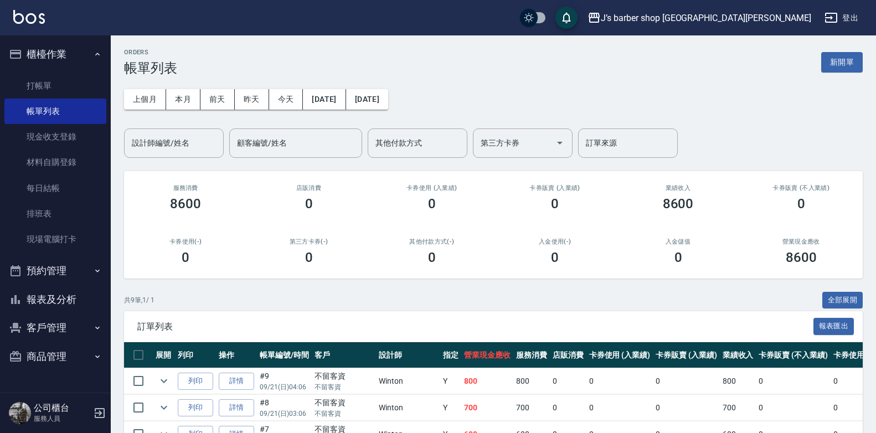
click at [57, 71] on ul "打帳單 帳單列表 現金收支登錄 材料自購登錄 每日結帳 排班表 現場電腦打卡" at bounding box center [55, 163] width 102 height 188
click at [63, 82] on link "打帳單" at bounding box center [55, 85] width 102 height 25
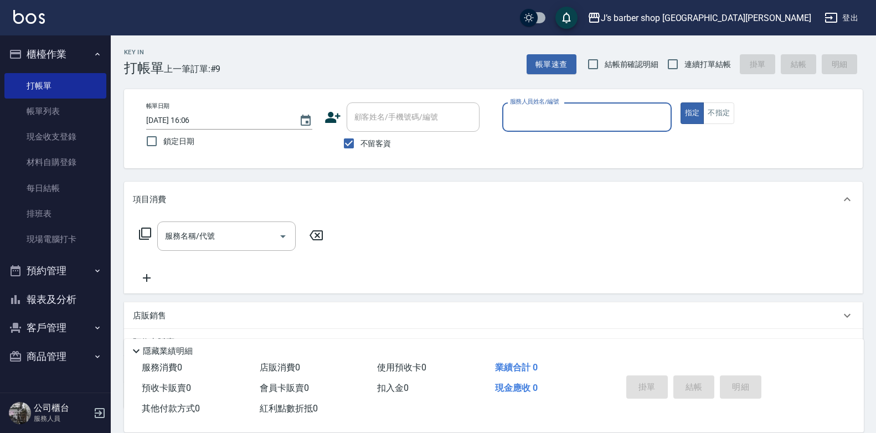
click at [191, 120] on input "[DATE] 16:06" at bounding box center [217, 120] width 142 height 18
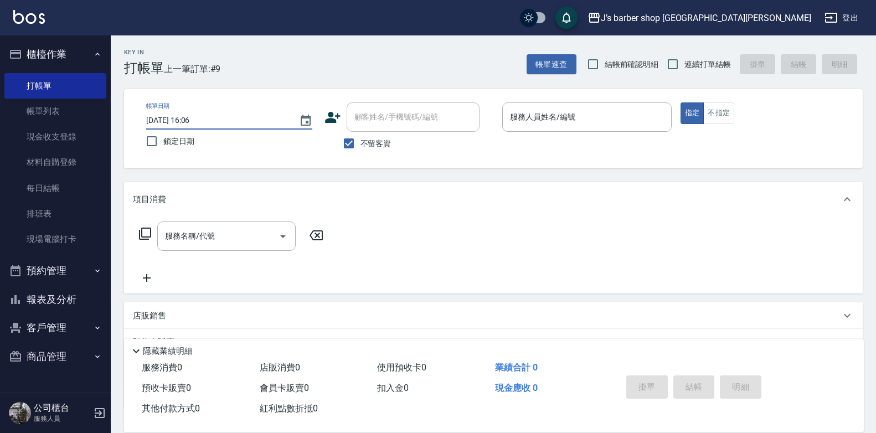
type input "[DATE] 05:06"
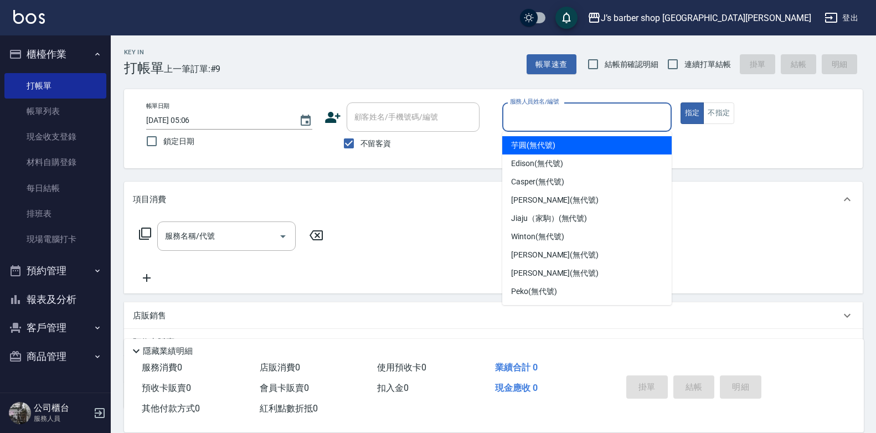
click at [530, 123] on input "服務人員姓名/編號" at bounding box center [586, 116] width 159 height 19
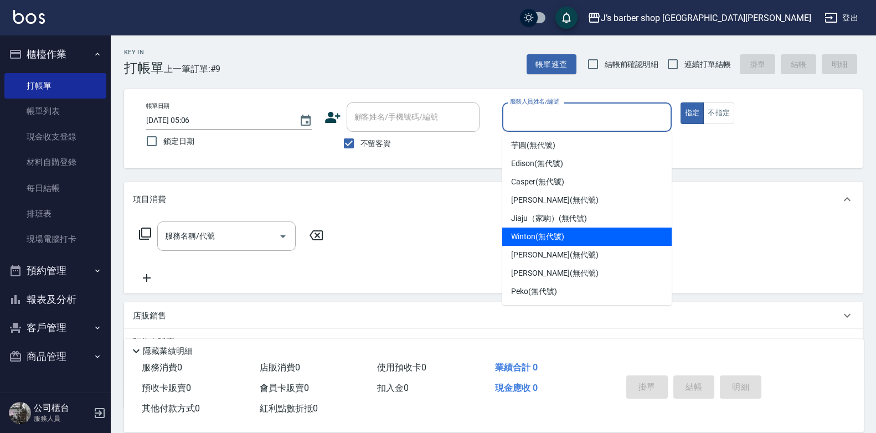
click at [546, 233] on span "Winton (無代號)" at bounding box center [537, 237] width 53 height 12
type input "Winton(無代號)"
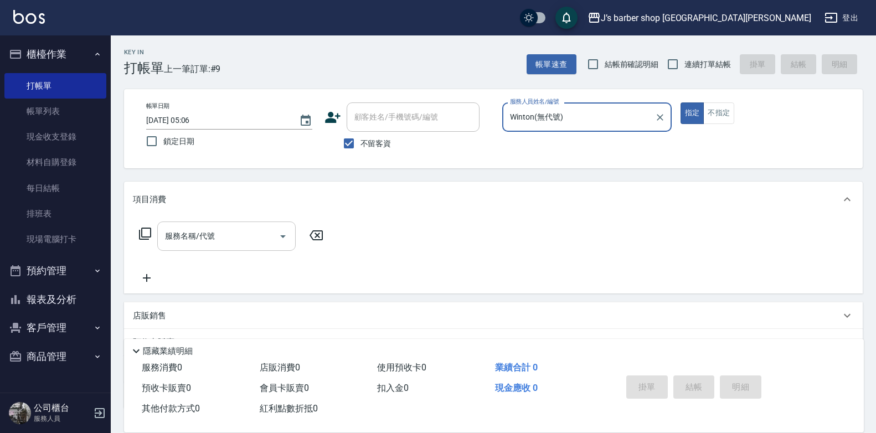
click at [239, 242] on input "服務名稱/代號" at bounding box center [218, 235] width 112 height 19
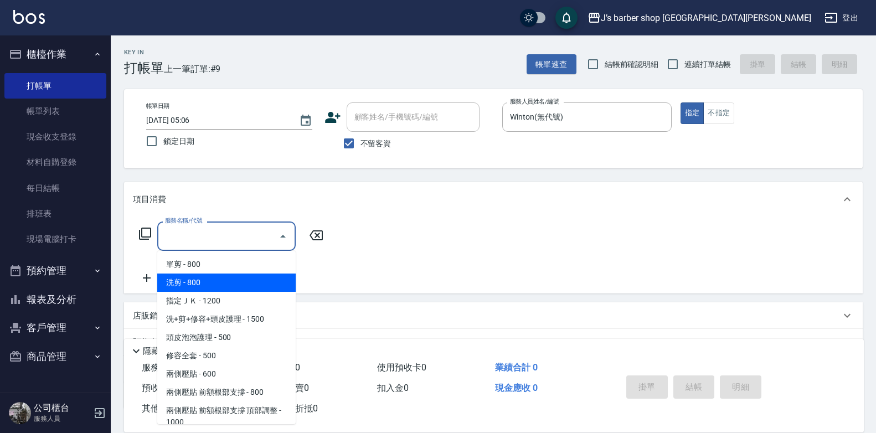
click at [238, 281] on span "洗剪 - 800" at bounding box center [226, 282] width 138 height 18
type input "洗剪(101)"
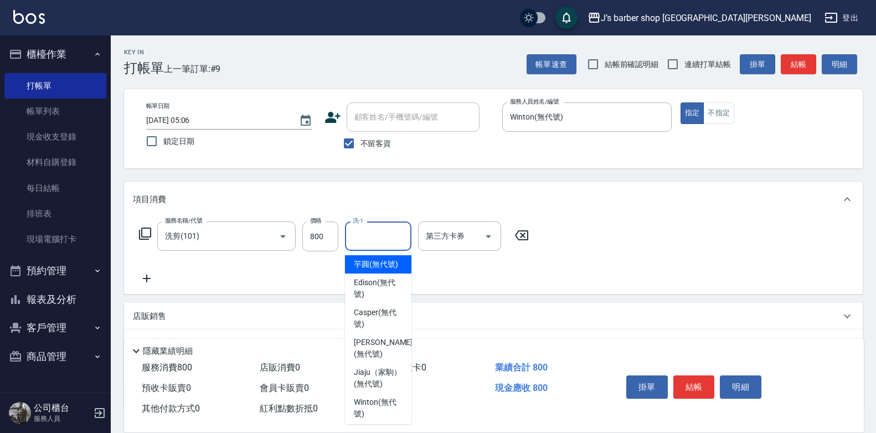
click at [360, 239] on input "洗-1" at bounding box center [378, 235] width 56 height 19
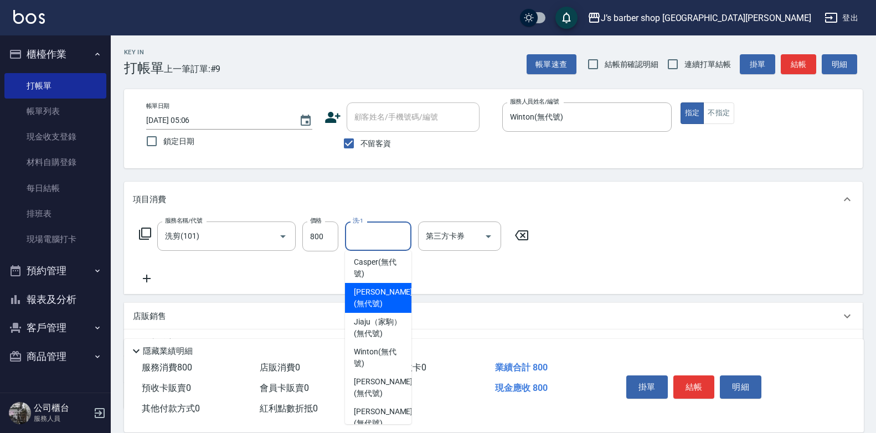
scroll to position [134, 0]
click at [377, 299] on span "Winton (無代號)" at bounding box center [378, 296] width 49 height 23
type input "Winton(無代號)"
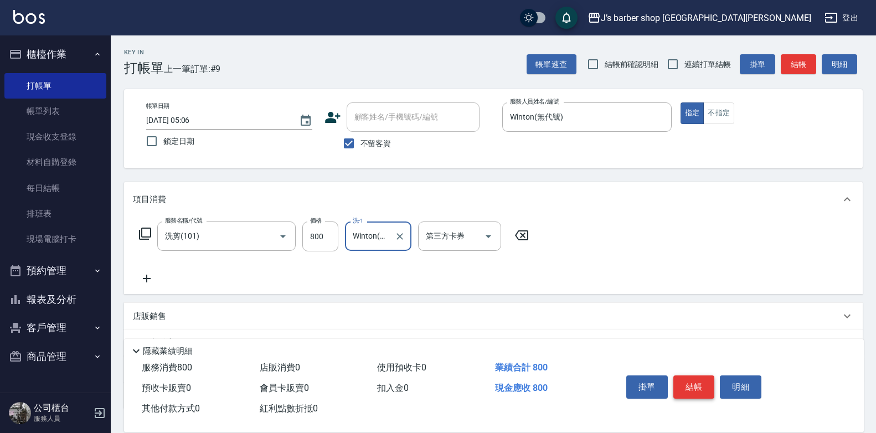
click at [693, 376] on button "結帳" at bounding box center [694, 386] width 42 height 23
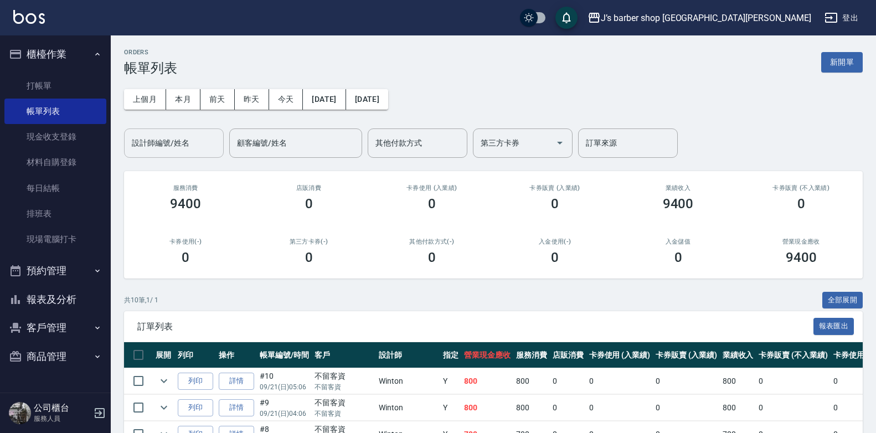
click at [188, 139] on input "設計師編號/姓名" at bounding box center [174, 142] width 90 height 19
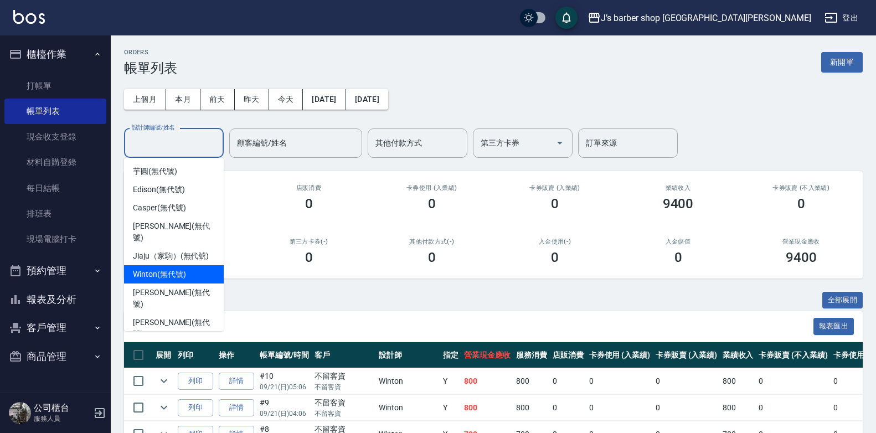
click at [177, 268] on span "Winton (無代號)" at bounding box center [159, 274] width 53 height 12
type input "Winton(無代號)"
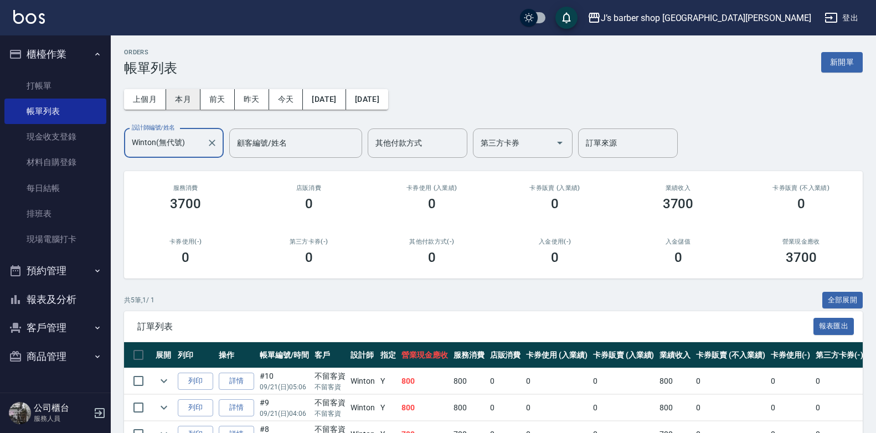
click at [186, 96] on button "本月" at bounding box center [183, 99] width 34 height 20
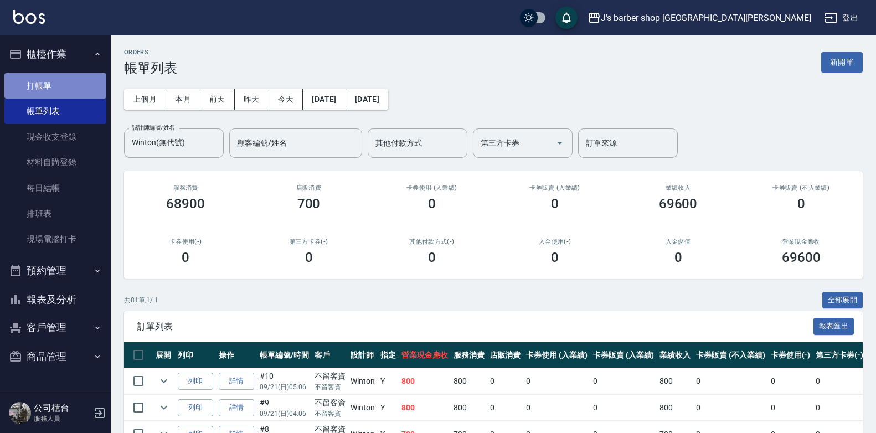
click at [63, 85] on link "打帳單" at bounding box center [55, 85] width 102 height 25
